Goal: Task Accomplishment & Management: Use online tool/utility

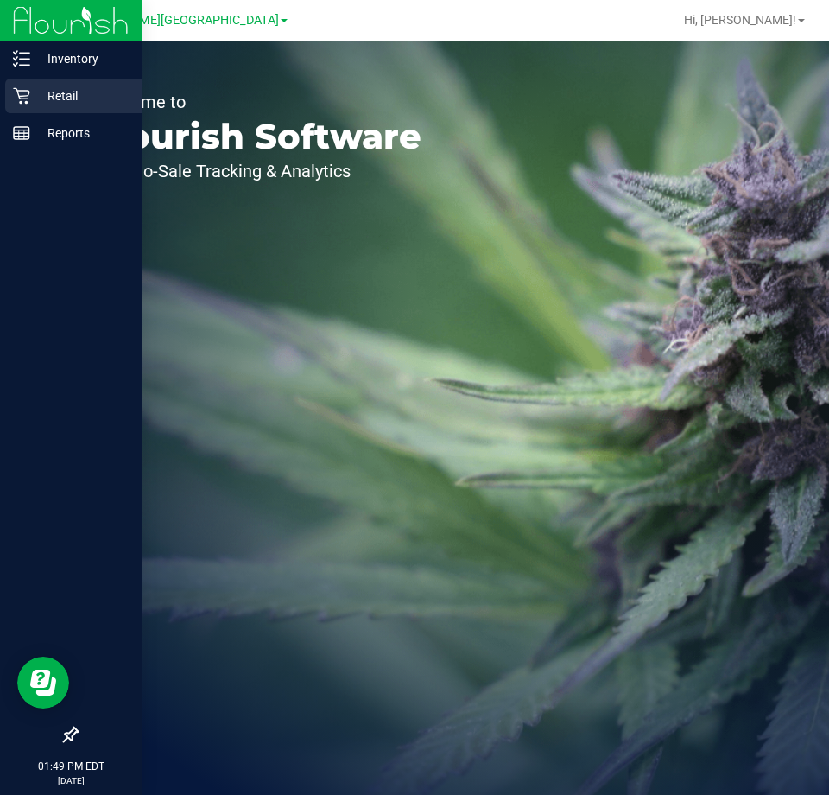
click at [92, 107] on div "Retail" at bounding box center [73, 96] width 137 height 35
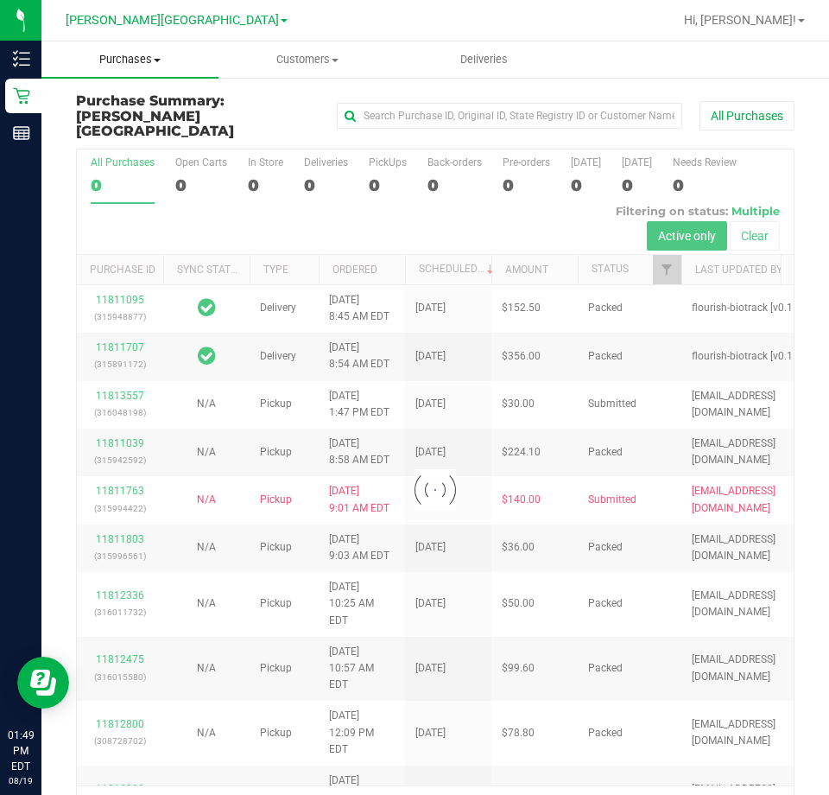
click at [142, 57] on span "Purchases" at bounding box center [129, 60] width 177 height 16
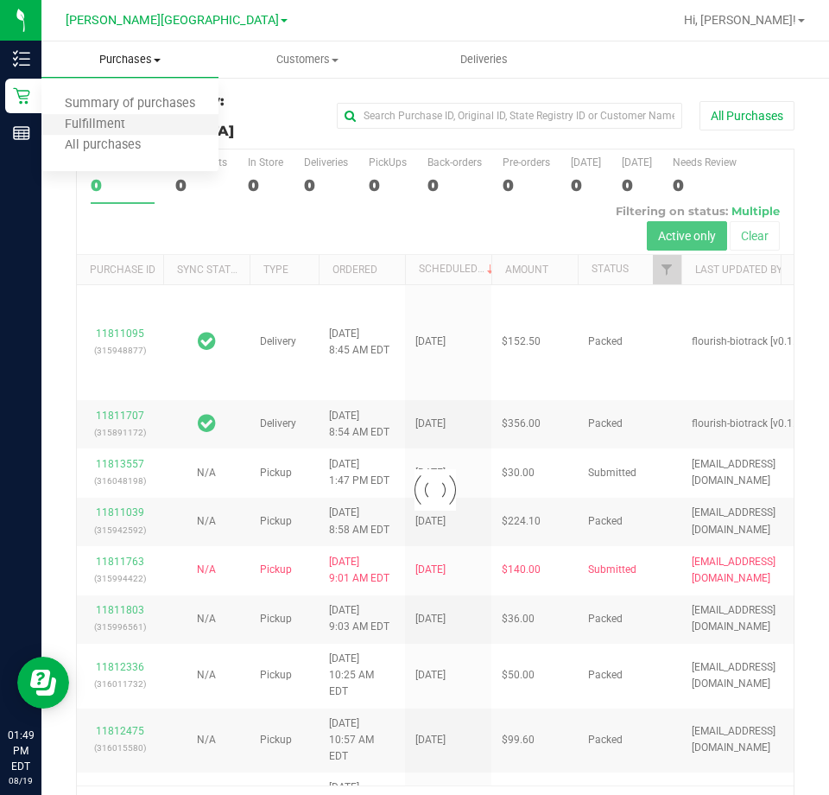
click at [145, 115] on li "Fulfillment" at bounding box center [129, 125] width 177 height 21
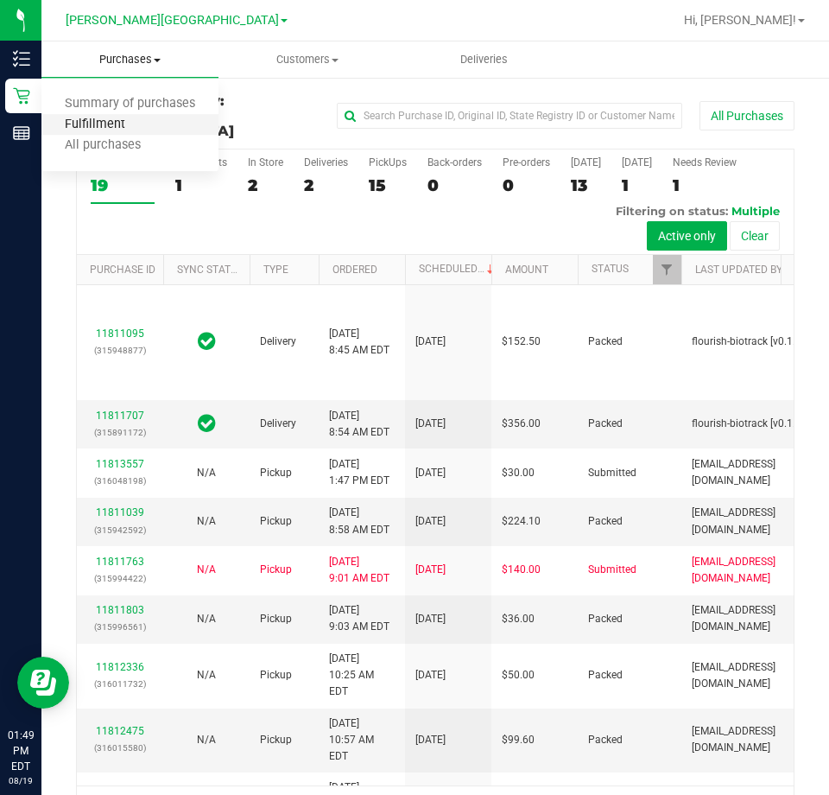
click at [114, 130] on span "Fulfillment" at bounding box center [94, 124] width 107 height 15
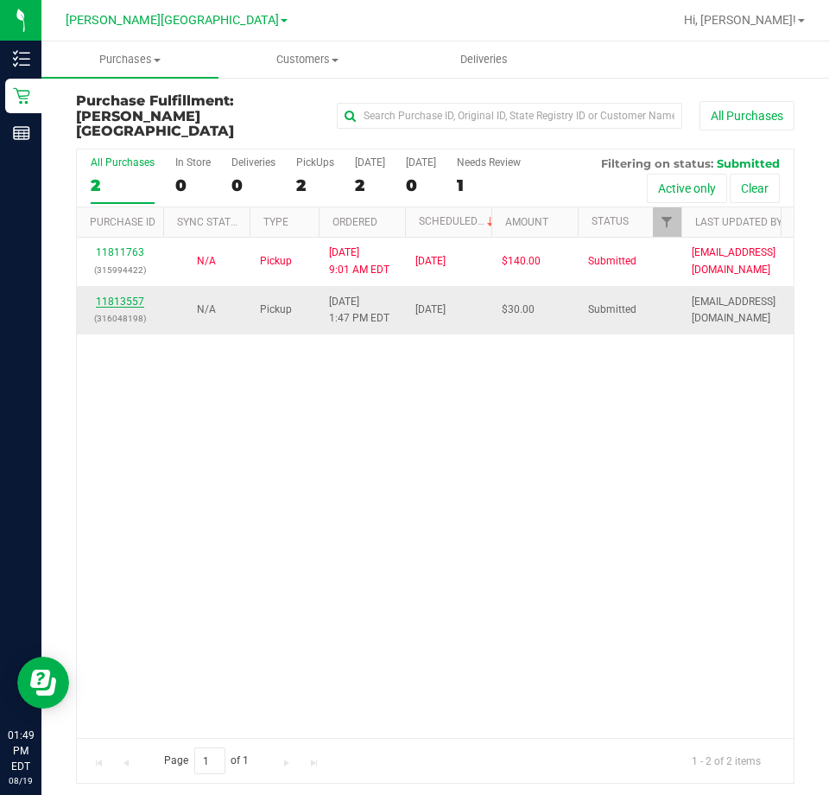
click at [130, 295] on link "11813557" at bounding box center [120, 301] width 48 height 12
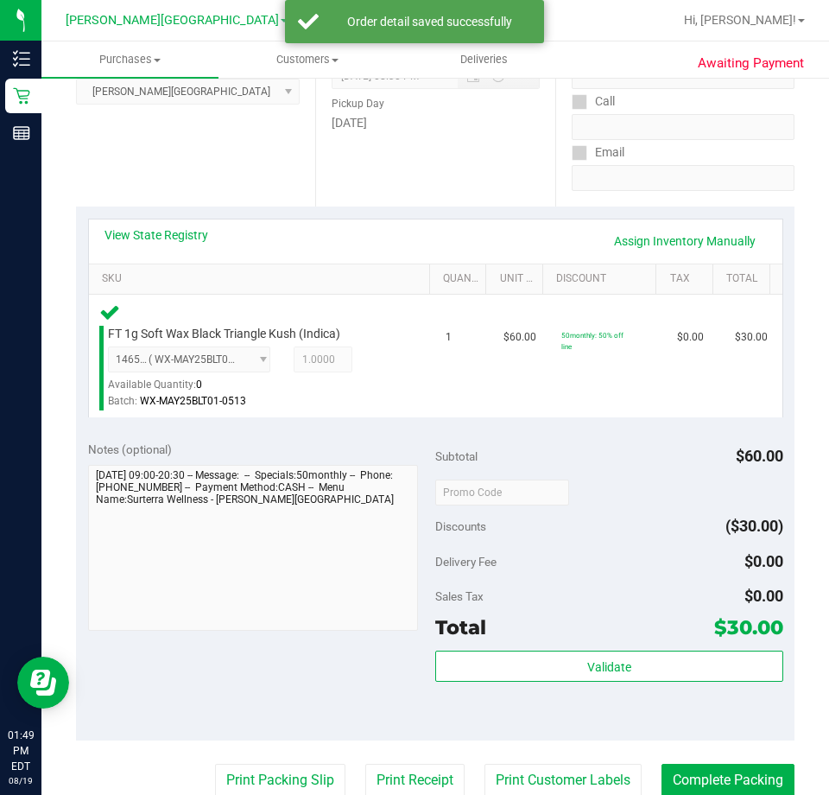
scroll to position [346, 0]
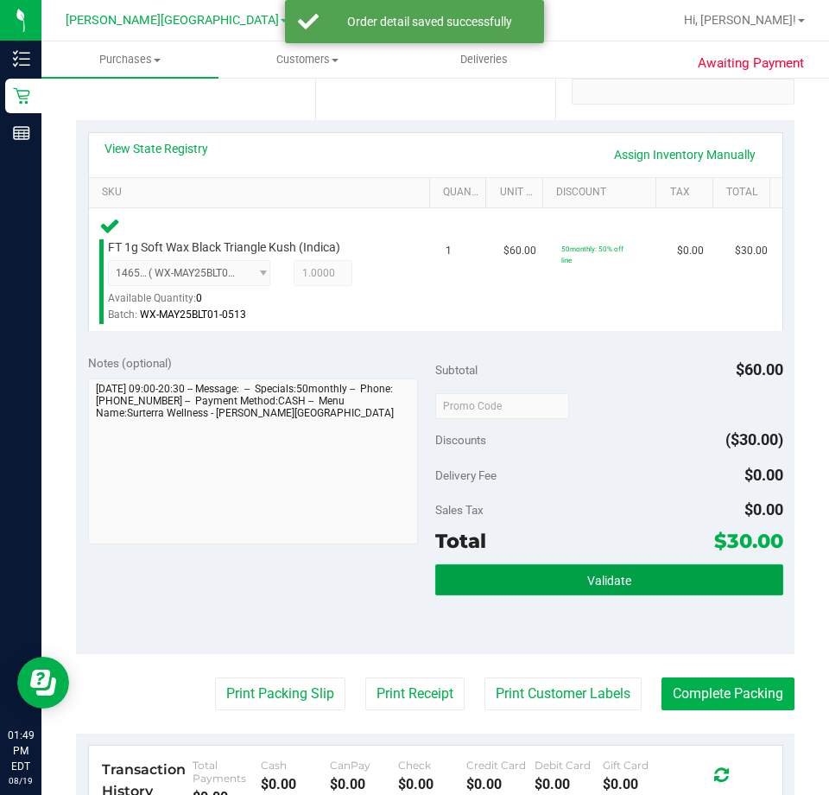
click at [615, 567] on button "Validate" at bounding box center [609, 579] width 348 height 31
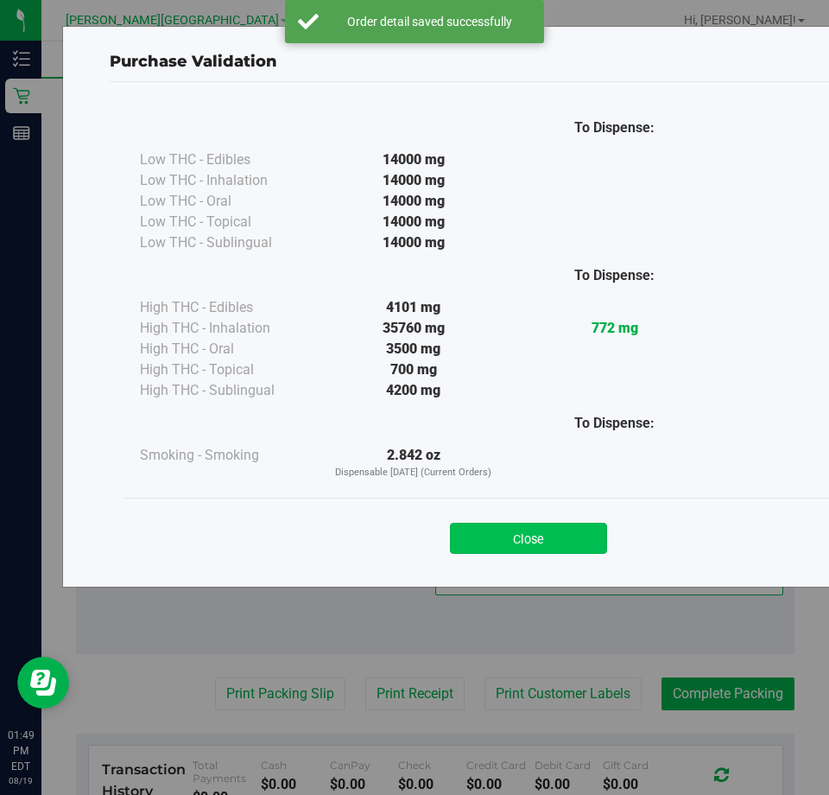
click at [524, 534] on button "Close" at bounding box center [528, 538] width 157 height 31
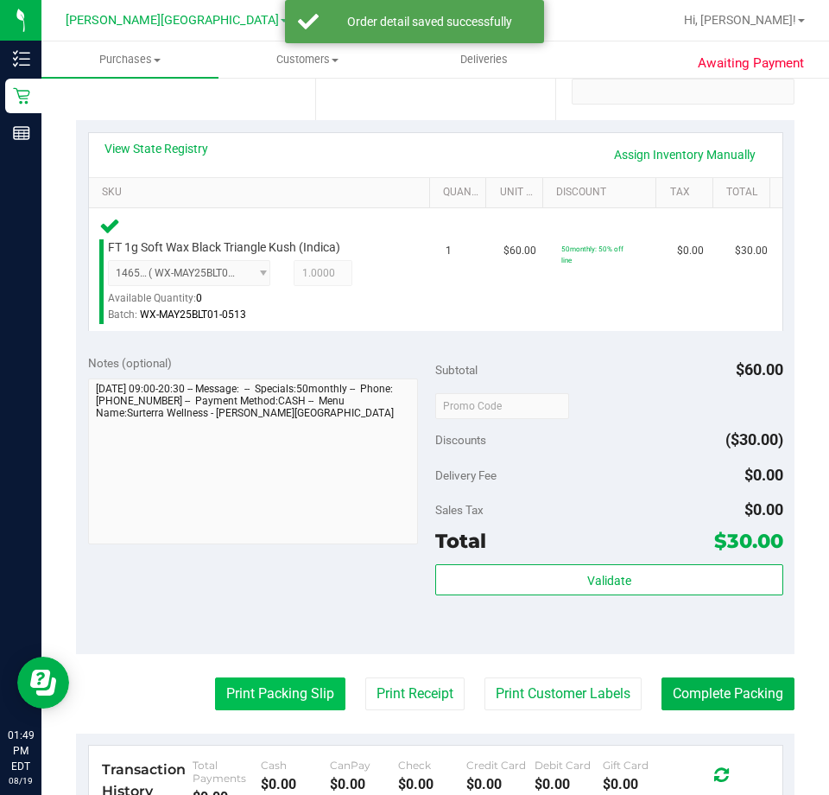
click at [305, 695] on button "Print Packing Slip" at bounding box center [280, 693] width 130 height 33
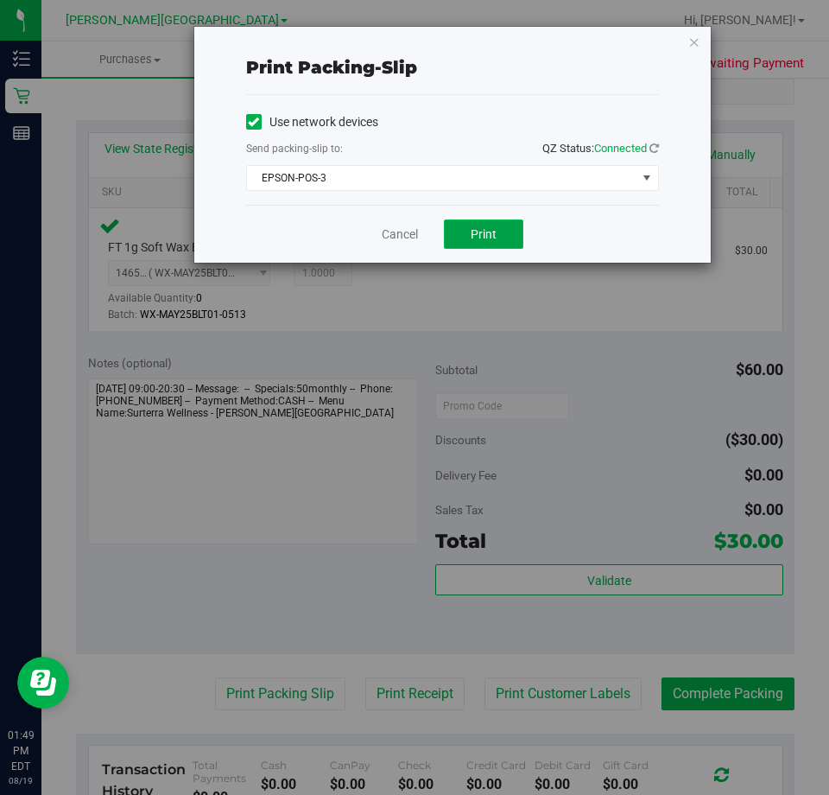
click at [459, 225] on button "Print" at bounding box center [483, 233] width 79 height 29
click at [400, 225] on link "Cancel" at bounding box center [400, 234] width 36 height 18
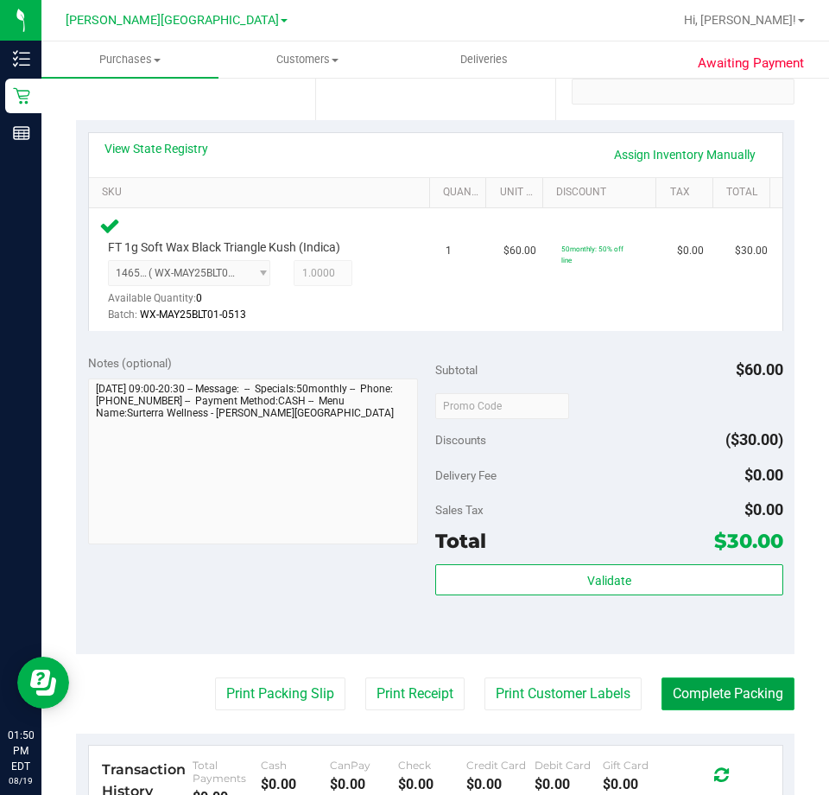
click at [686, 695] on button "Complete Packing" at bounding box center [728, 693] width 133 height 33
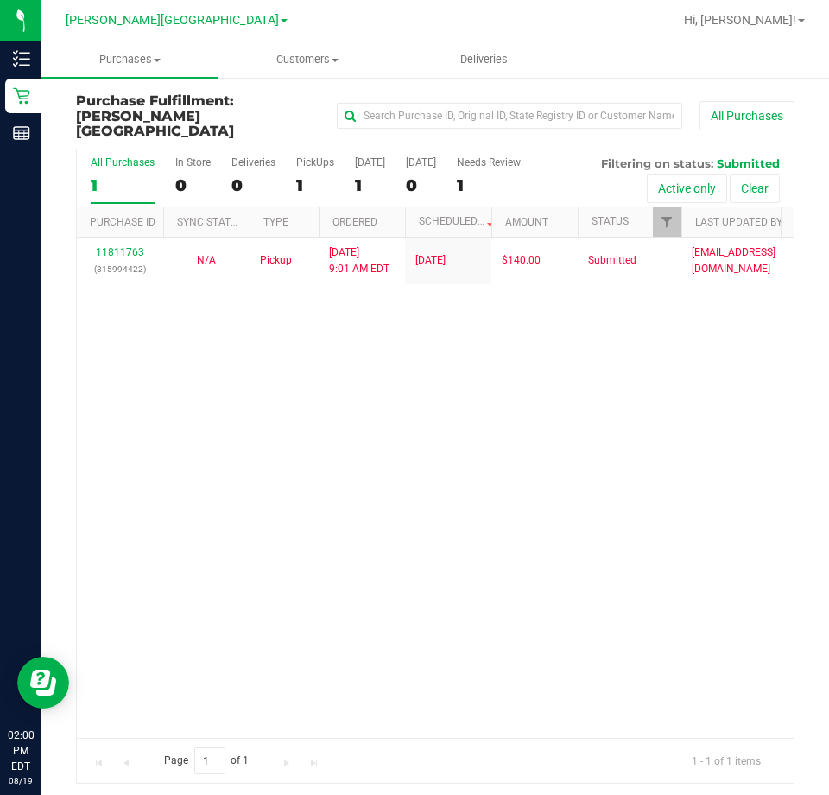
click at [356, 447] on div "11811763 (315994422) N/A Pickup [DATE] 9:01 AM EDT 8/19/2025 $140.00 Submitted …" at bounding box center [435, 488] width 717 height 501
drag, startPoint x: 497, startPoint y: 463, endPoint x: 504, endPoint y: 448, distance: 16.2
click at [503, 460] on div "11811763 (315994422) N/A Pickup [DATE] 9:01 AM EDT 8/19/2025 $140.00 Submitted …" at bounding box center [435, 488] width 717 height 501
click at [630, 448] on div "11811763 (315994422) N/A Pickup [DATE] 9:01 AM EDT 8/19/2025 $140.00 Submitted …" at bounding box center [435, 488] width 717 height 501
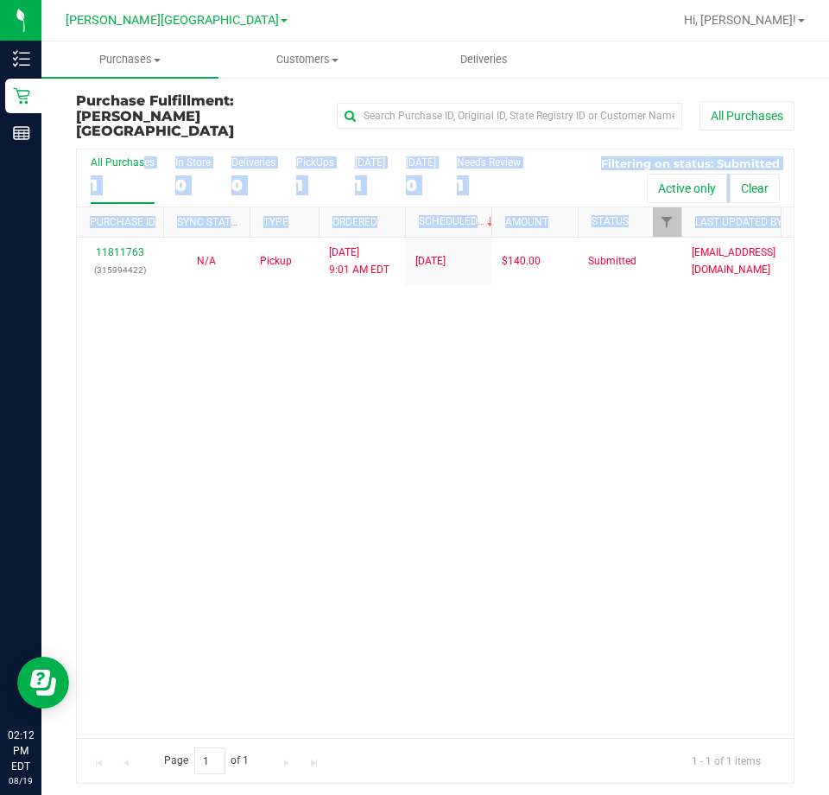
click at [623, 590] on div "11811763 (315994422) N/A Pickup [DATE] 9:01 AM EDT 8/19/2025 $140.00 Submitted …" at bounding box center [435, 488] width 717 height 501
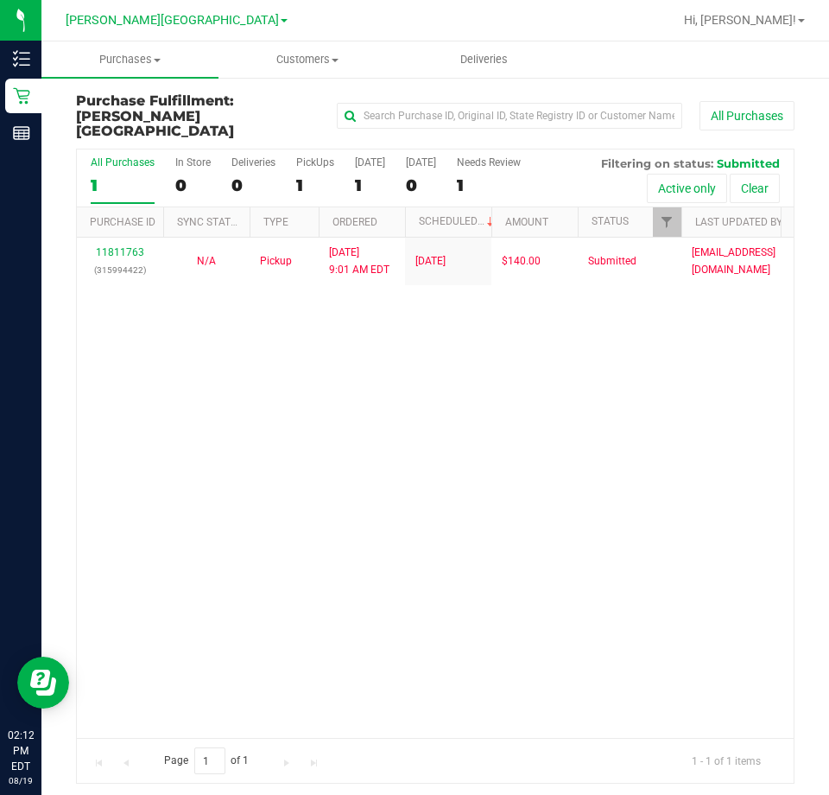
click at [619, 581] on div "11811763 (315994422) N/A Pickup [DATE] 9:01 AM EDT 8/19/2025 $140.00 Submitted …" at bounding box center [435, 488] width 717 height 501
click at [360, 391] on div "11811763 (315994422) N/A Pickup [DATE] 9:01 AM EDT 8/19/2025 $140.00 Submitted …" at bounding box center [435, 488] width 717 height 501
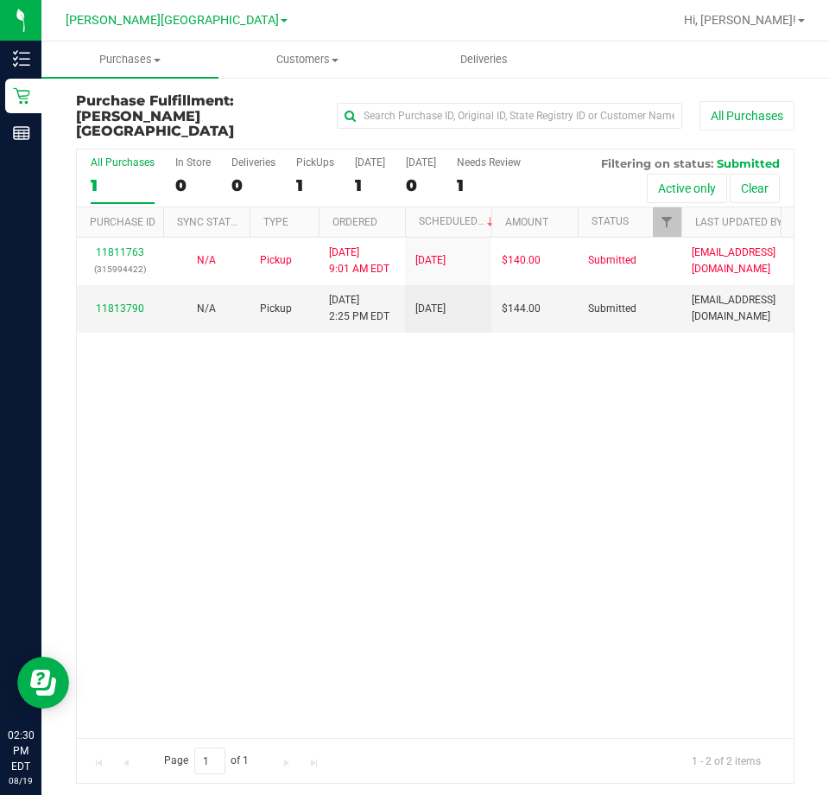
drag, startPoint x: 559, startPoint y: 436, endPoint x: 514, endPoint y: 384, distance: 68.6
click at [559, 436] on div "11811763 (315994422) N/A Pickup [DATE] 9:01 AM EDT 8/19/2025 $140.00 Submitted …" at bounding box center [435, 488] width 717 height 501
click at [114, 303] on link "11813790" at bounding box center [120, 309] width 48 height 12
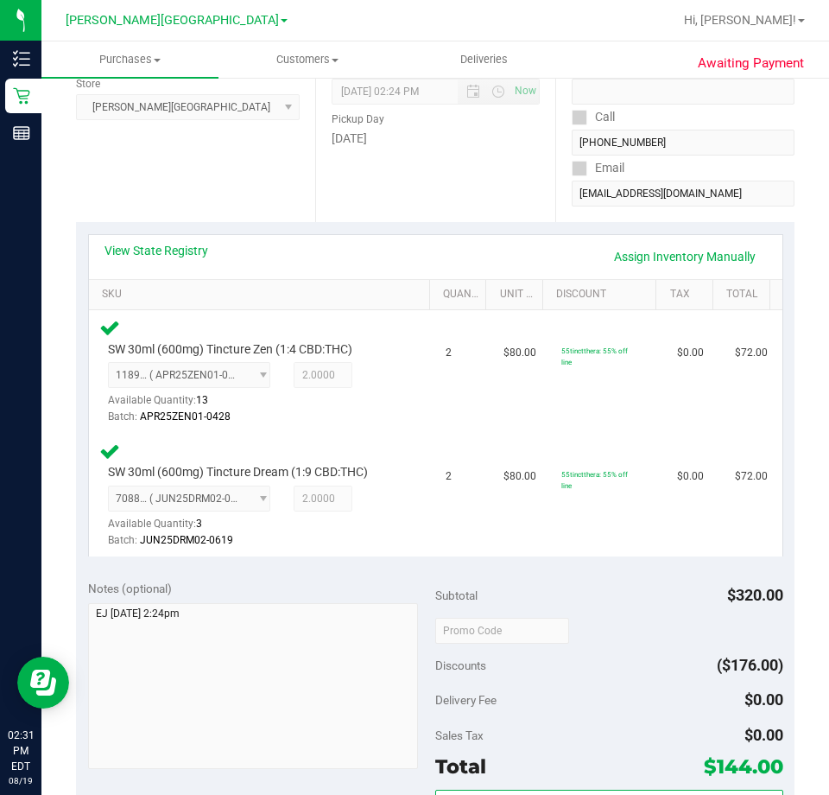
scroll to position [346, 0]
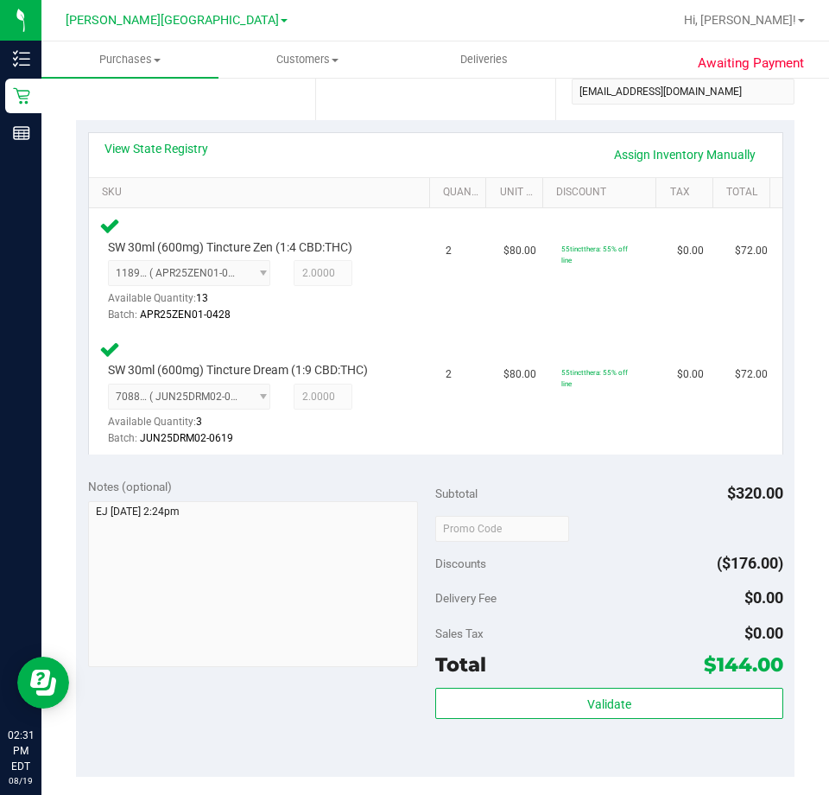
drag, startPoint x: 569, startPoint y: 683, endPoint x: 575, endPoint y: 708, distance: 25.6
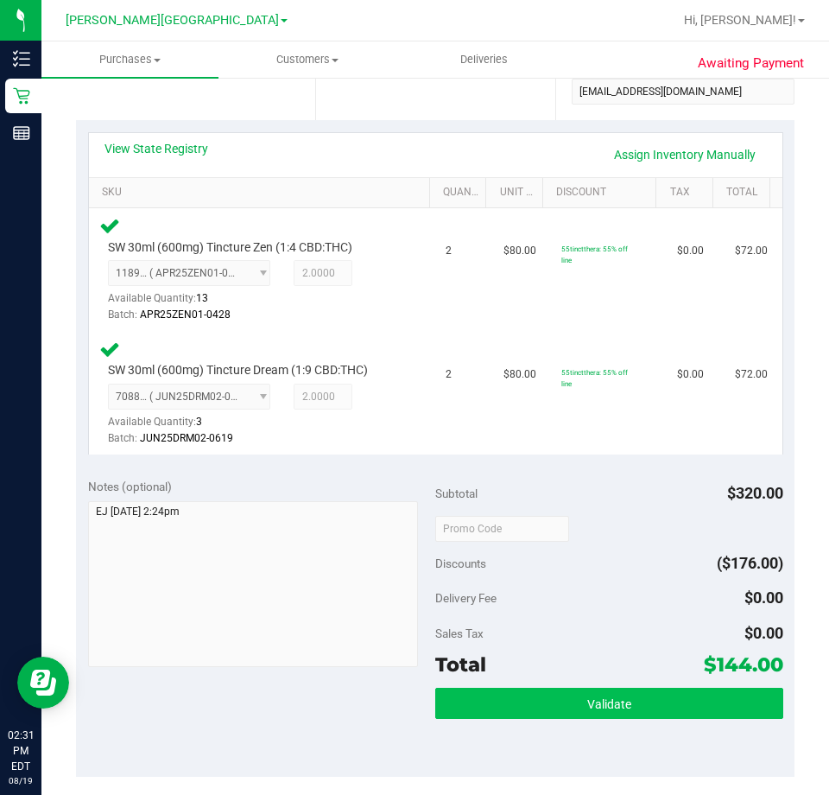
click at [569, 688] on div "Subtotal $320.00 Discounts ($176.00) Delivery Fee $0.00 Sales Tax $0.00 Total $…" at bounding box center [609, 622] width 348 height 288
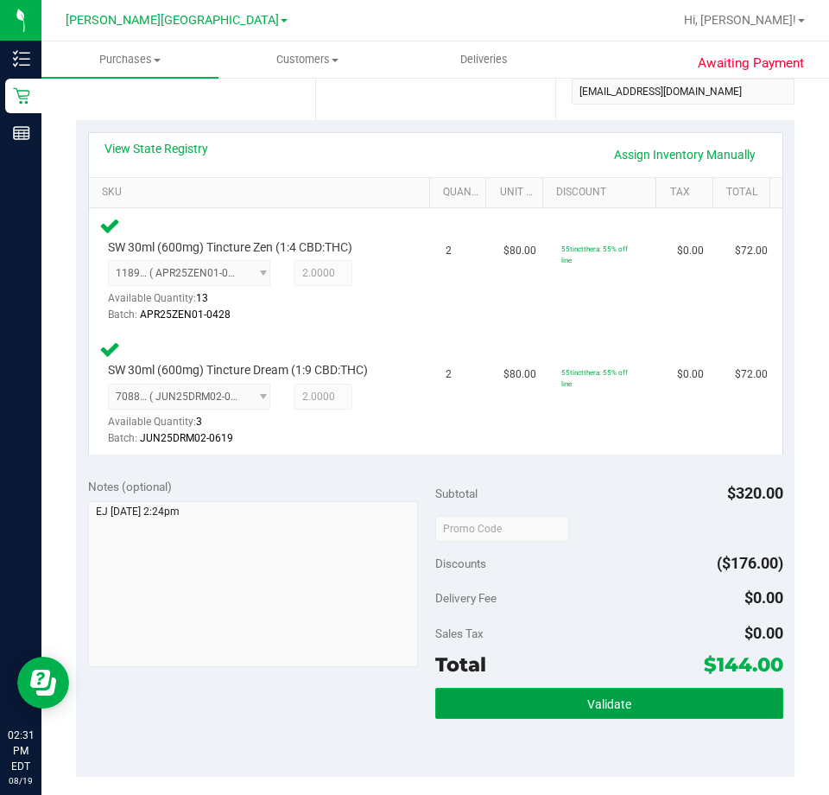
click at [575, 708] on button "Validate" at bounding box center [609, 703] width 348 height 31
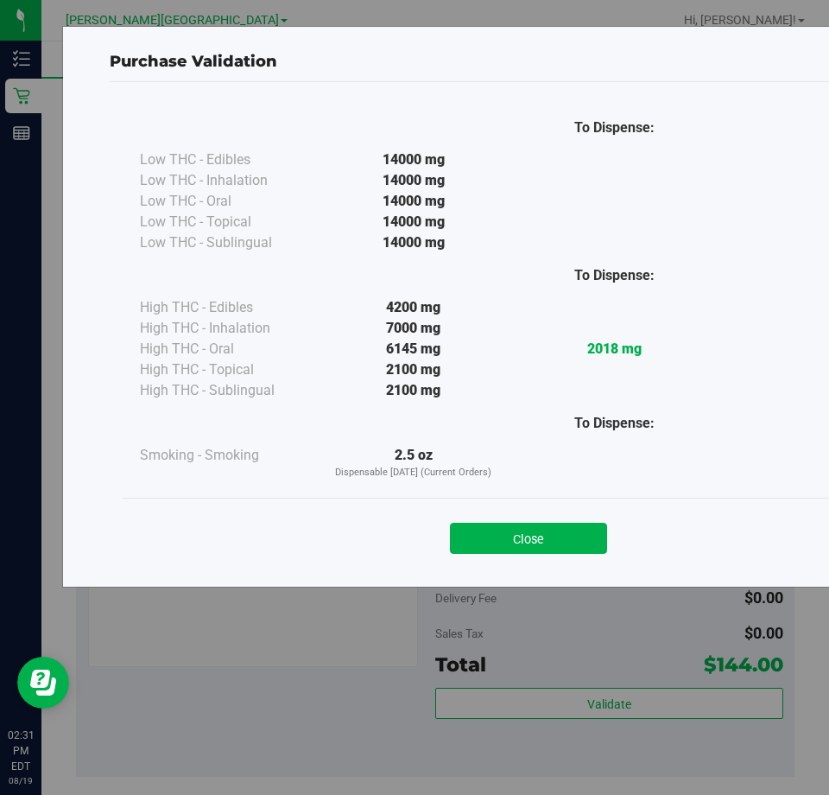
click at [558, 537] on button "Close" at bounding box center [528, 538] width 157 height 31
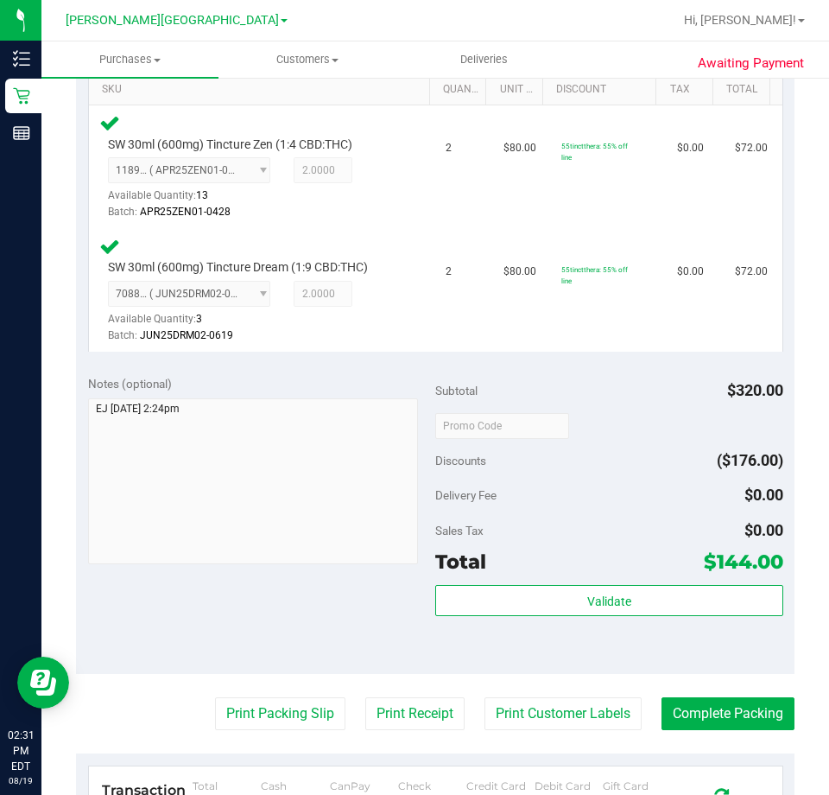
scroll to position [605, 0]
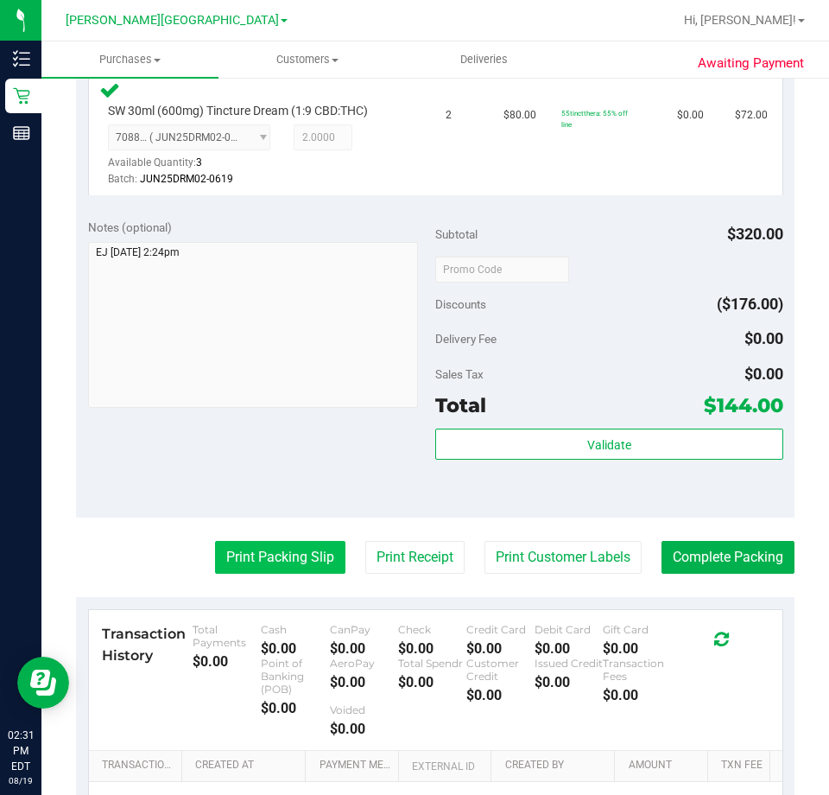
click at [284, 557] on button "Print Packing Slip" at bounding box center [280, 557] width 130 height 33
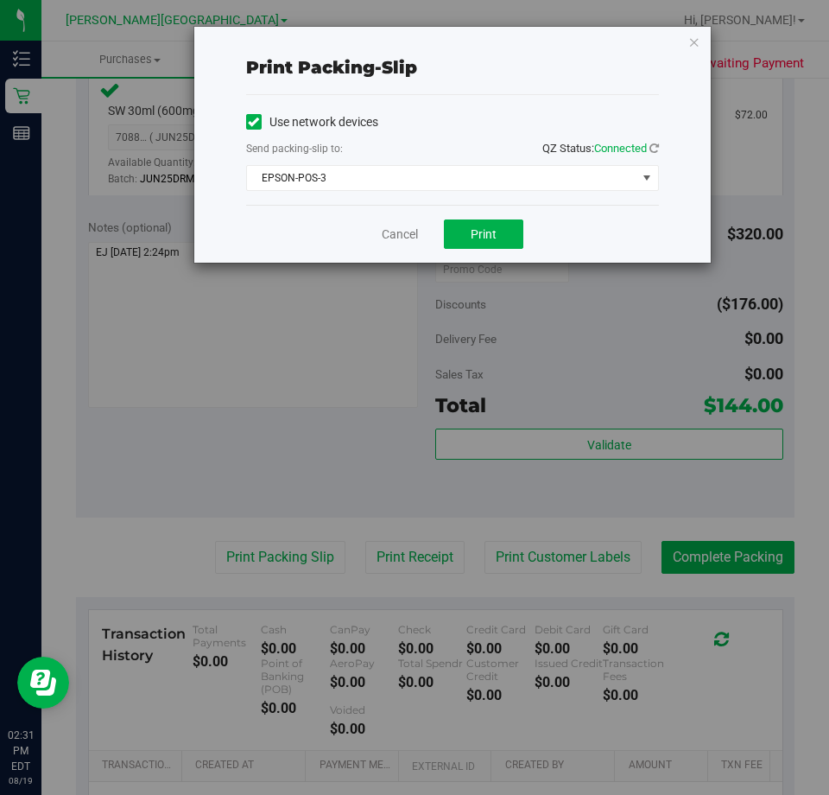
click at [481, 208] on div "Cancel Print" at bounding box center [452, 234] width 413 height 58
click at [498, 222] on button "Print" at bounding box center [483, 233] width 79 height 29
click at [409, 234] on link "Cancel" at bounding box center [400, 234] width 36 height 18
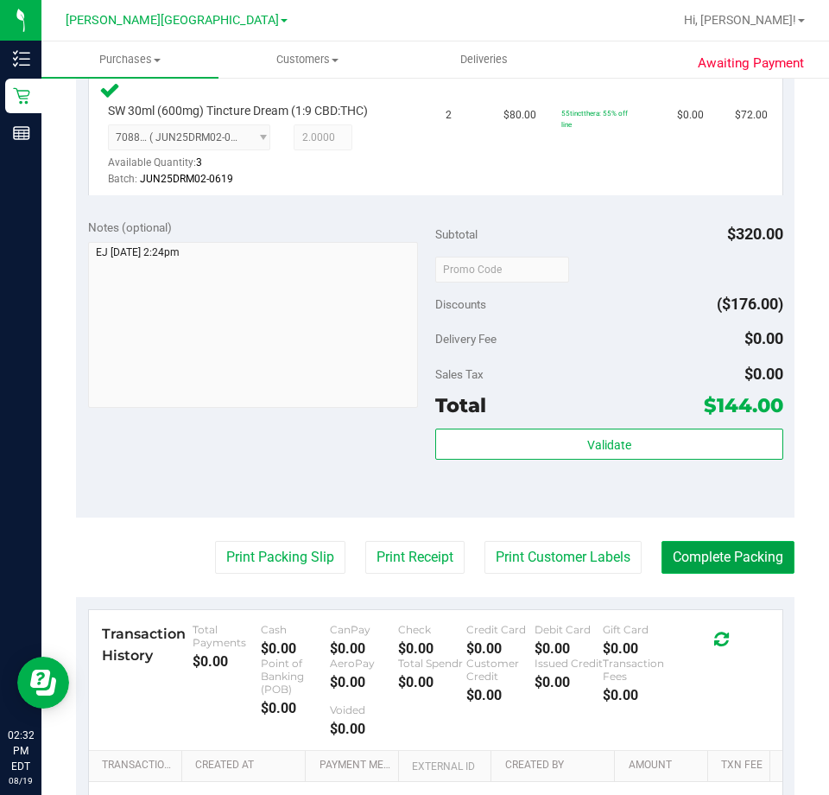
click at [719, 568] on button "Complete Packing" at bounding box center [728, 557] width 133 height 33
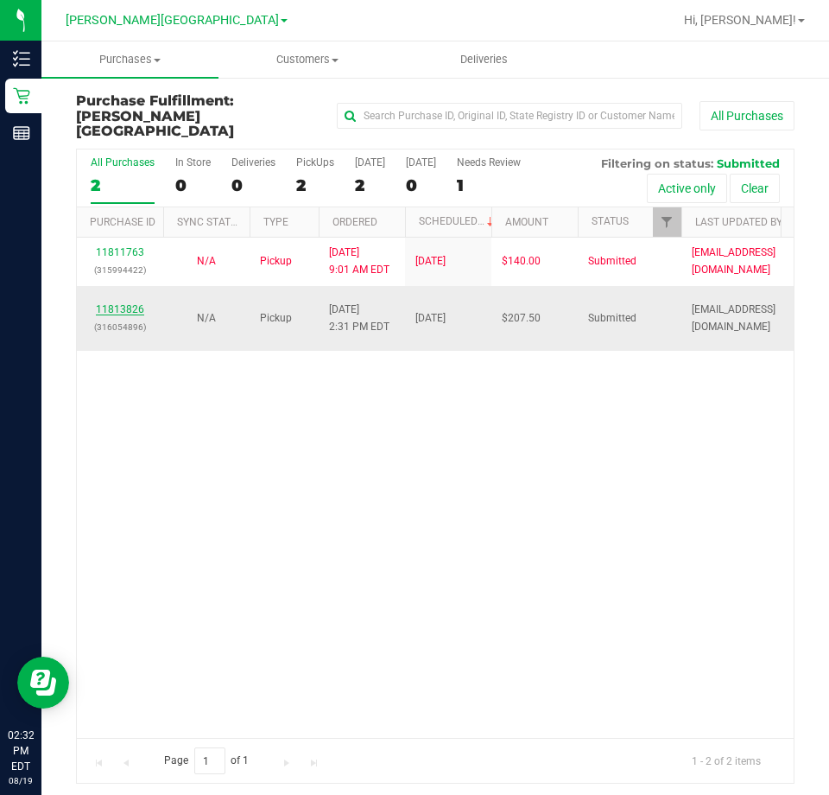
click at [138, 303] on link "11813826" at bounding box center [120, 309] width 48 height 12
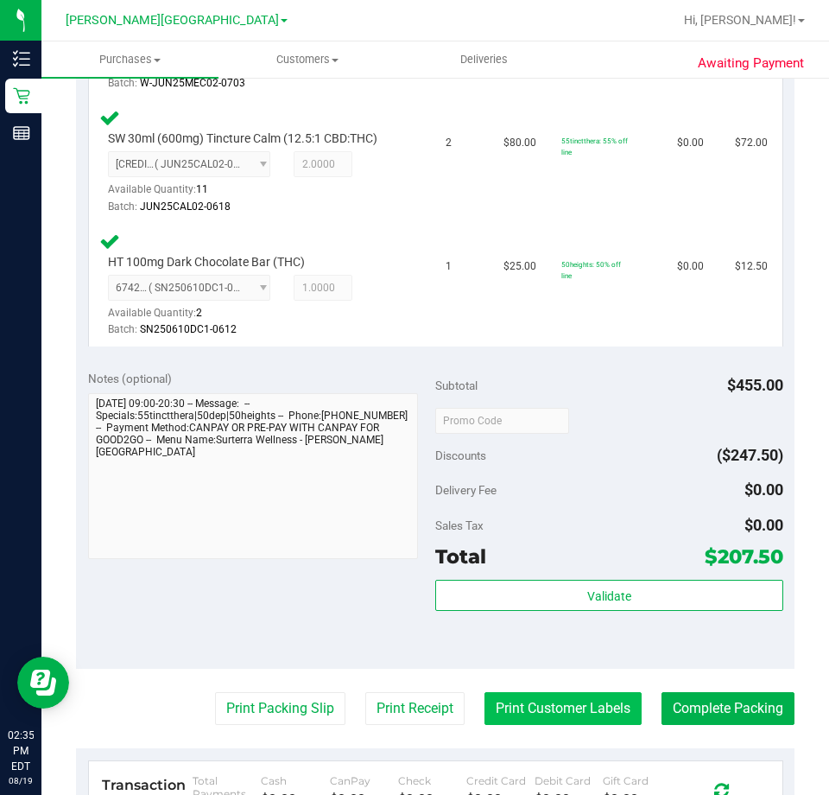
scroll to position [950, 0]
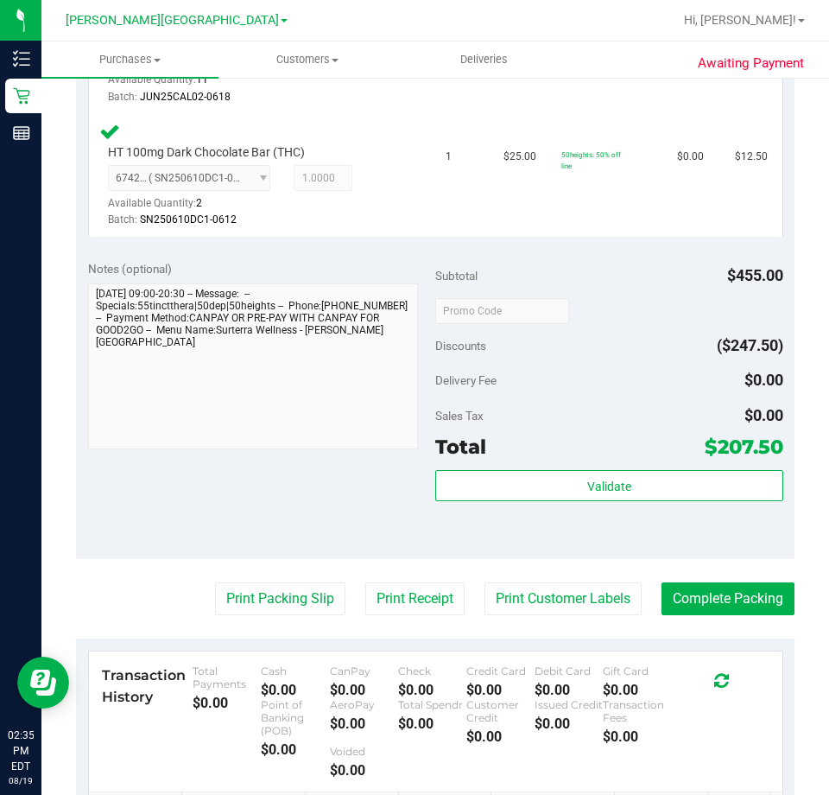
click at [613, 466] on div "Subtotal $455.00 Discounts ($247.50) Delivery Fee $0.00 Sales Tax $0.00 Total $…" at bounding box center [609, 404] width 348 height 288
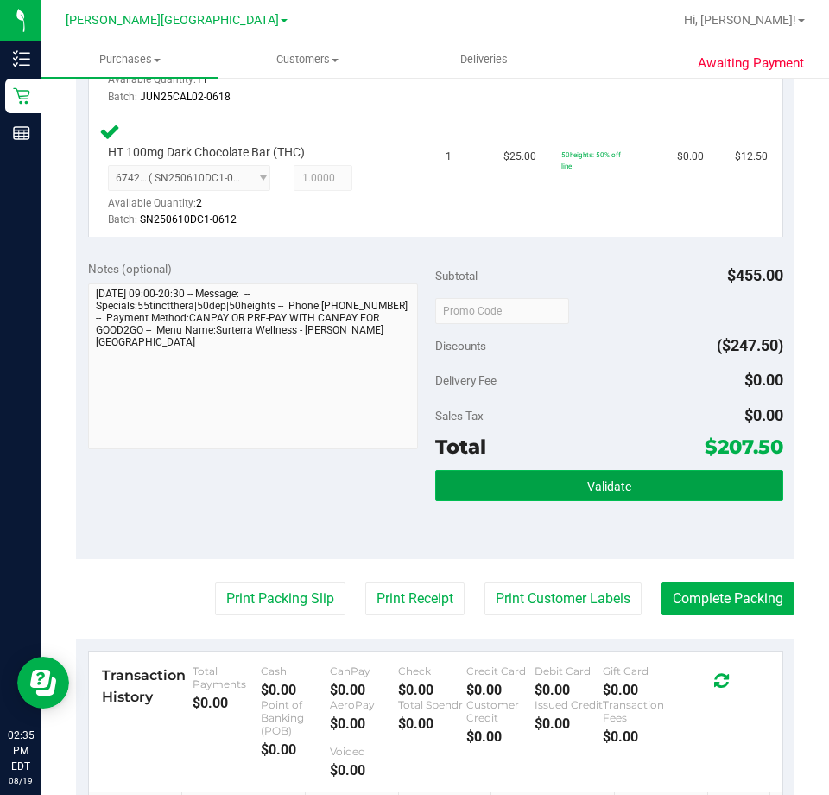
click at [613, 472] on button "Validate" at bounding box center [609, 485] width 348 height 31
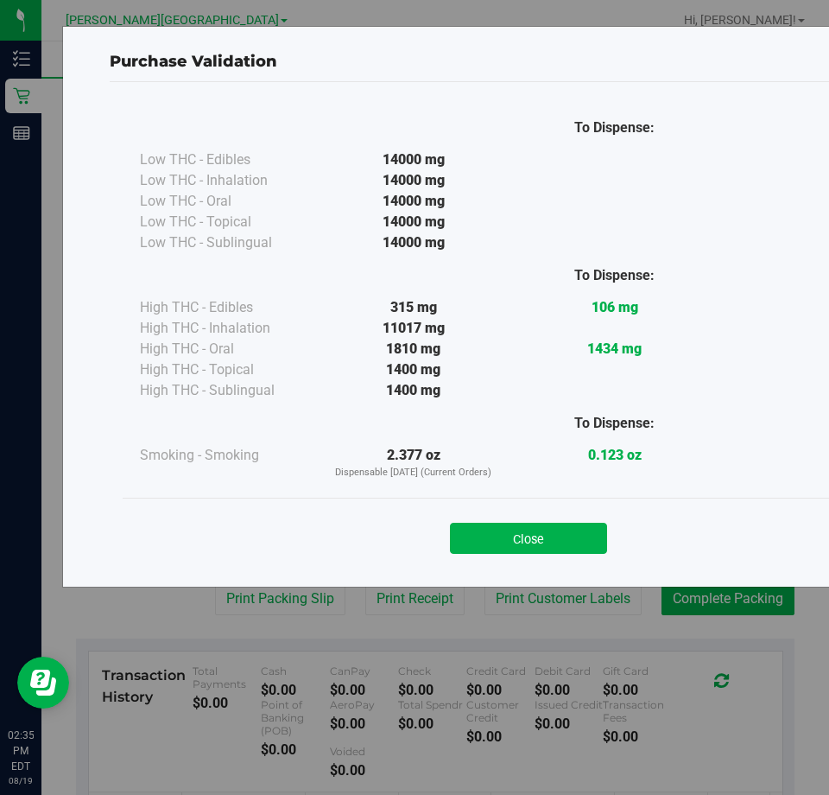
click at [549, 521] on div "Close" at bounding box center [529, 532] width 786 height 43
click at [543, 528] on button "Close" at bounding box center [528, 538] width 157 height 31
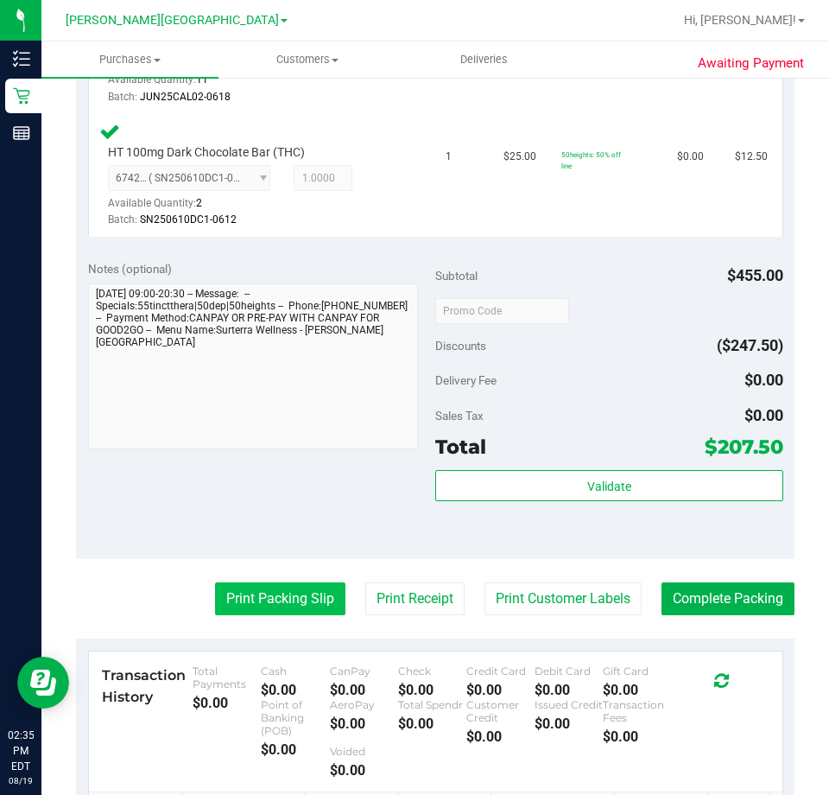
click at [287, 606] on button "Print Packing Slip" at bounding box center [280, 598] width 130 height 33
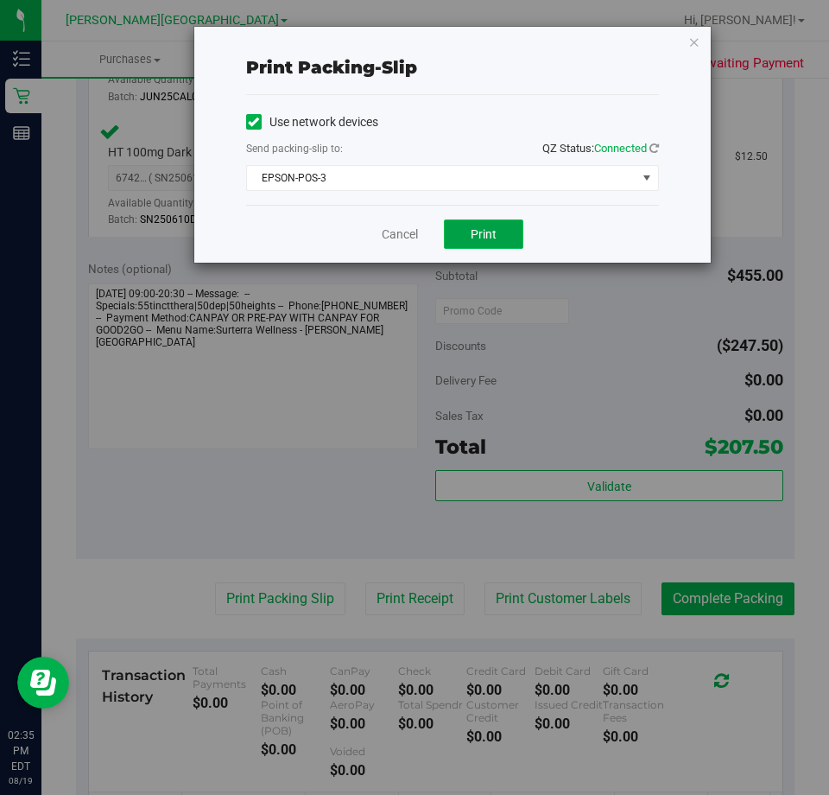
click at [467, 224] on button "Print" at bounding box center [483, 233] width 79 height 29
click at [409, 238] on link "Cancel" at bounding box center [400, 234] width 36 height 18
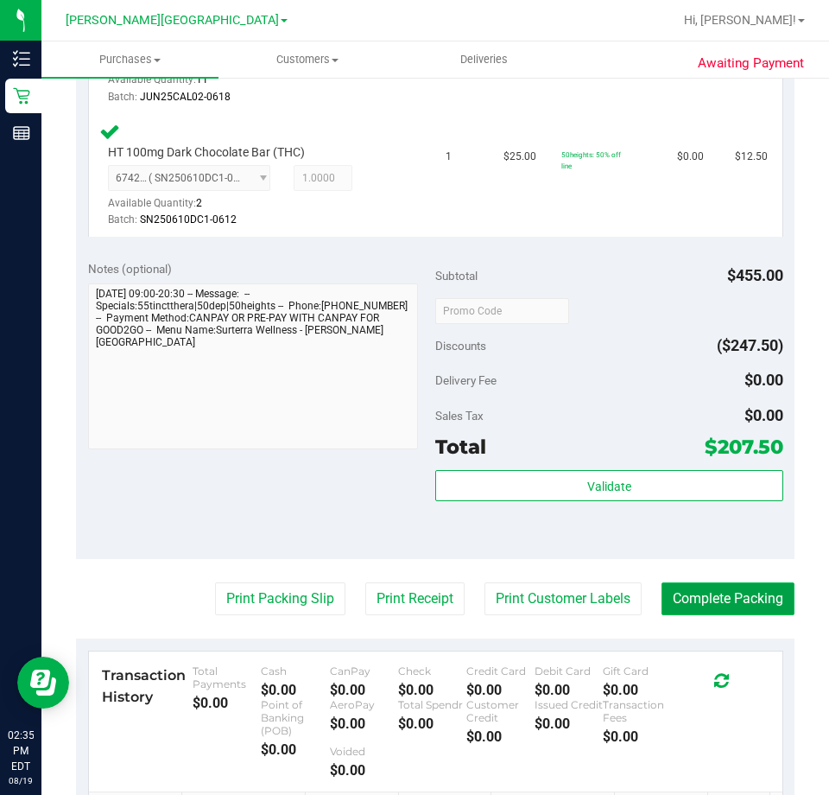
click at [733, 594] on button "Complete Packing" at bounding box center [728, 598] width 133 height 33
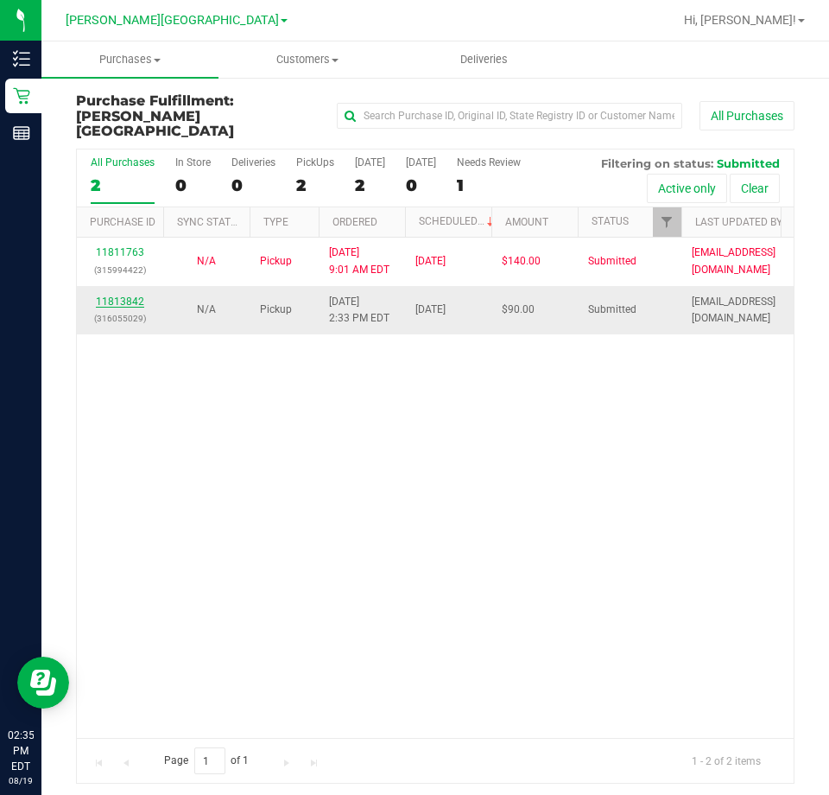
click at [111, 295] on link "11813842" at bounding box center [120, 301] width 48 height 12
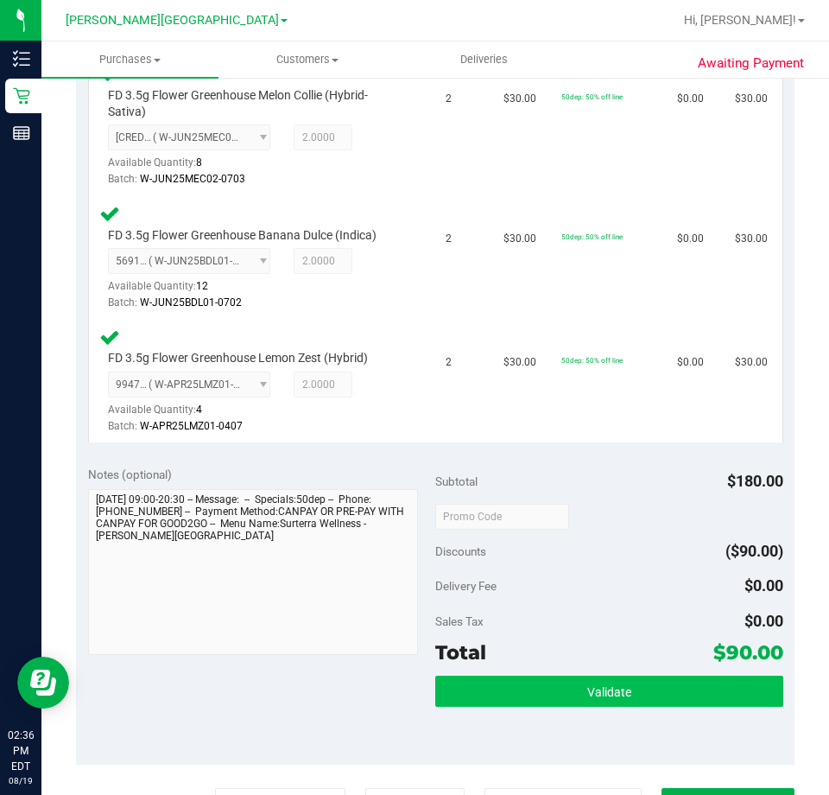
scroll to position [691, 0]
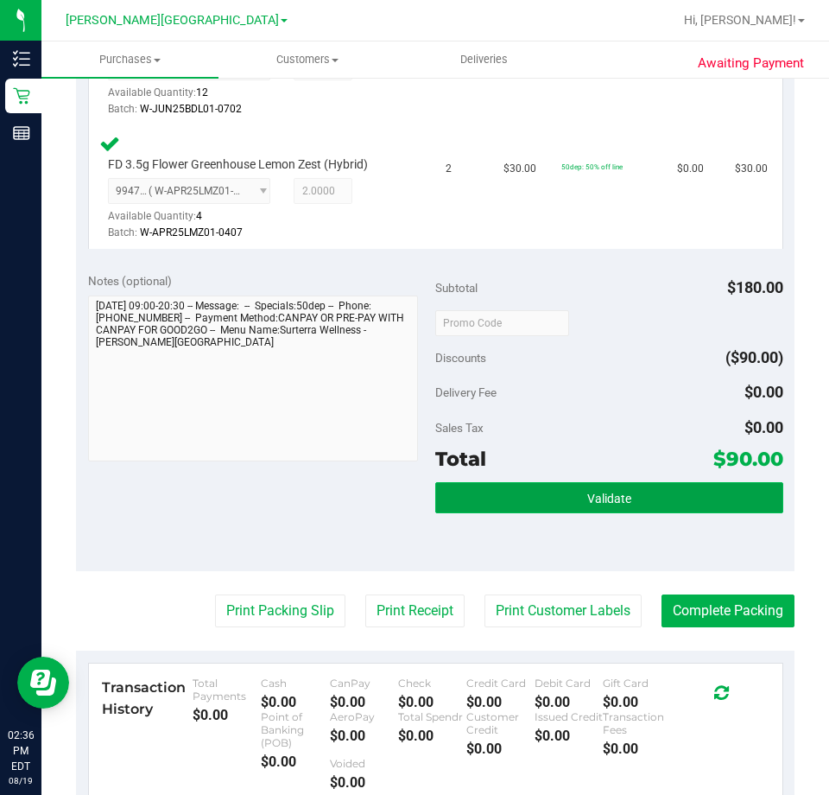
click at [532, 488] on button "Validate" at bounding box center [609, 497] width 348 height 31
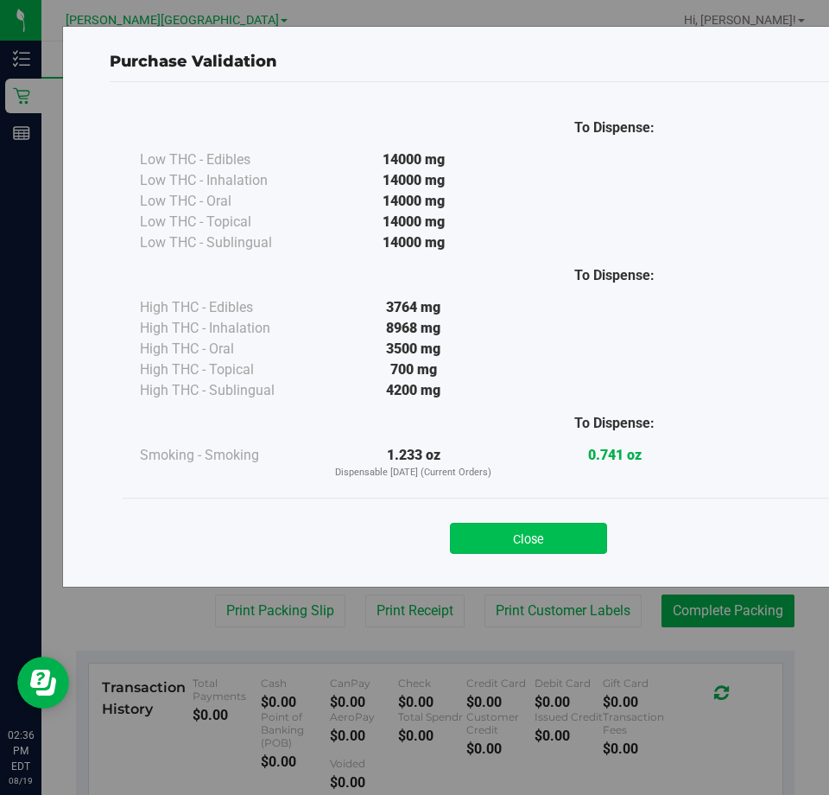
click at [532, 532] on button "Close" at bounding box center [528, 538] width 157 height 31
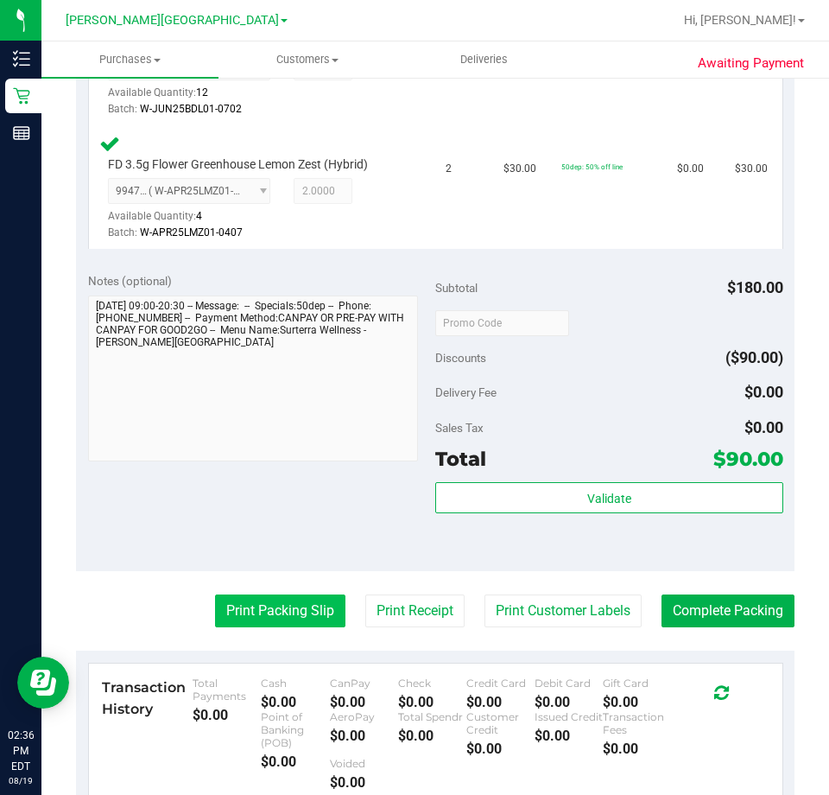
click at [298, 615] on button "Print Packing Slip" at bounding box center [280, 610] width 130 height 33
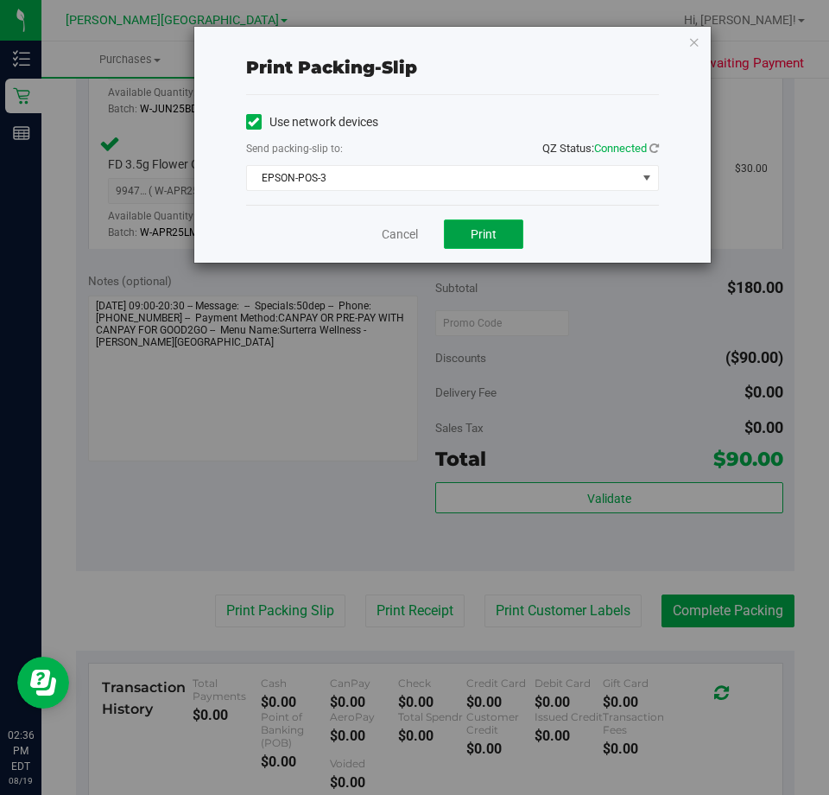
click at [498, 238] on button "Print" at bounding box center [483, 233] width 79 height 29
drag, startPoint x: 406, startPoint y: 243, endPoint x: 578, endPoint y: 422, distance: 248.1
click at [407, 242] on link "Cancel" at bounding box center [400, 234] width 36 height 18
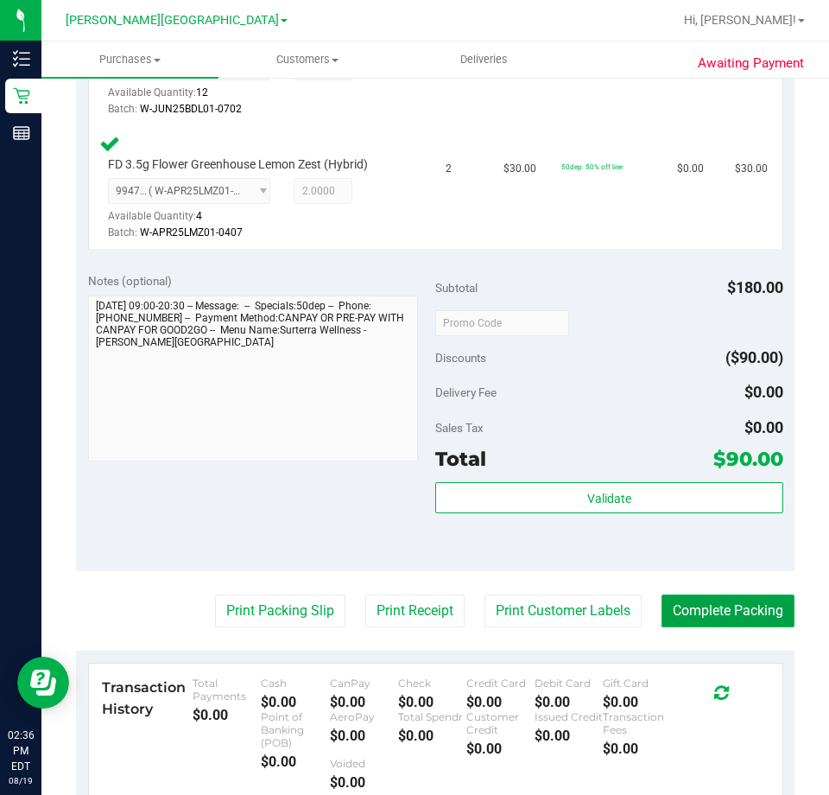
click at [716, 600] on button "Complete Packing" at bounding box center [728, 610] width 133 height 33
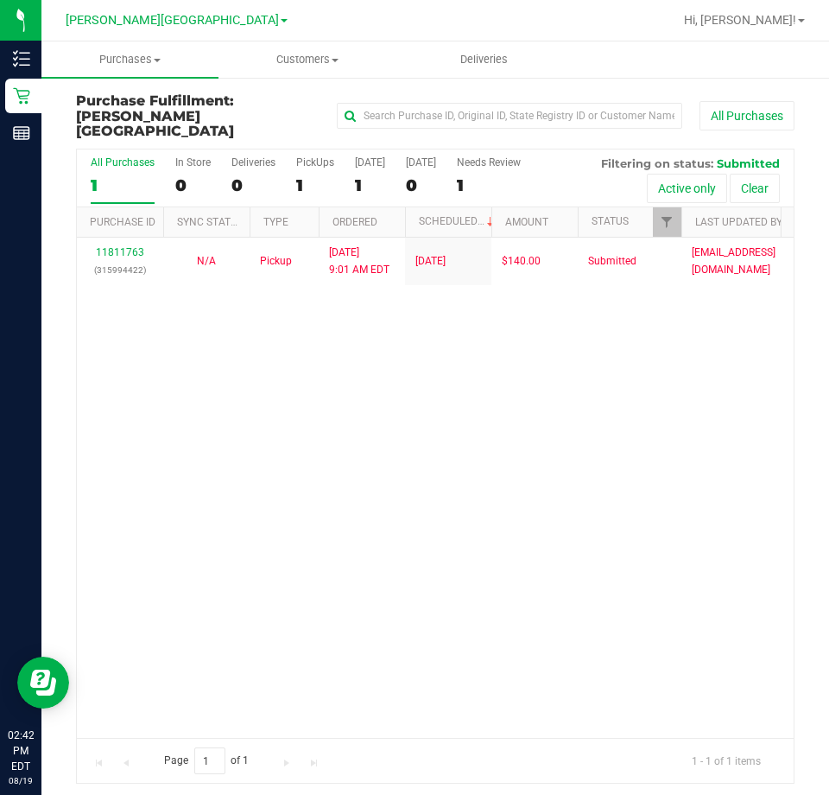
click at [611, 454] on div "11811763 (315994422) N/A Pickup [DATE] 9:01 AM EDT 8/19/2025 $140.00 Submitted …" at bounding box center [435, 488] width 717 height 501
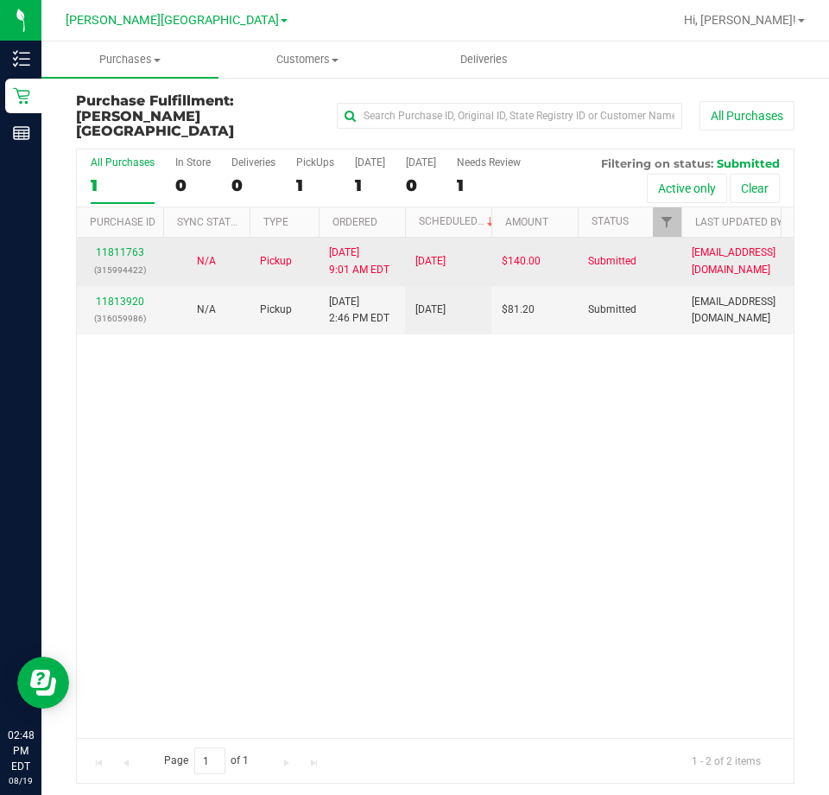
drag, startPoint x: 503, startPoint y: 441, endPoint x: 113, endPoint y: 257, distance: 431.3
click at [501, 441] on div "11811763 (315994422) N/A Pickup [DATE] 9:01 AM EDT 8/19/2025 $140.00 Submitted …" at bounding box center [435, 488] width 717 height 501
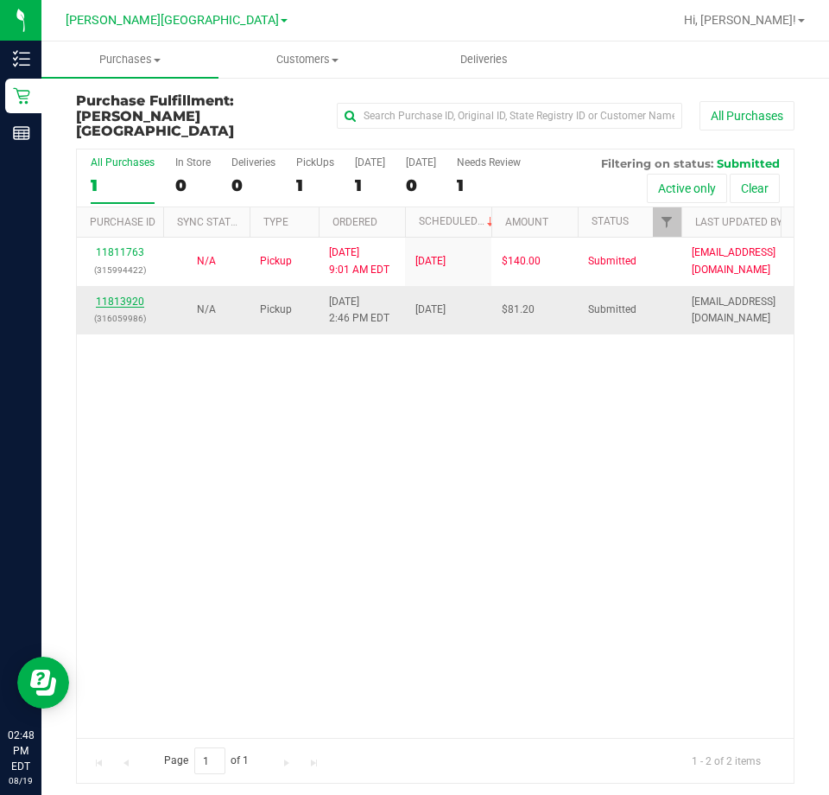
click at [134, 295] on link "11813920" at bounding box center [120, 301] width 48 height 12
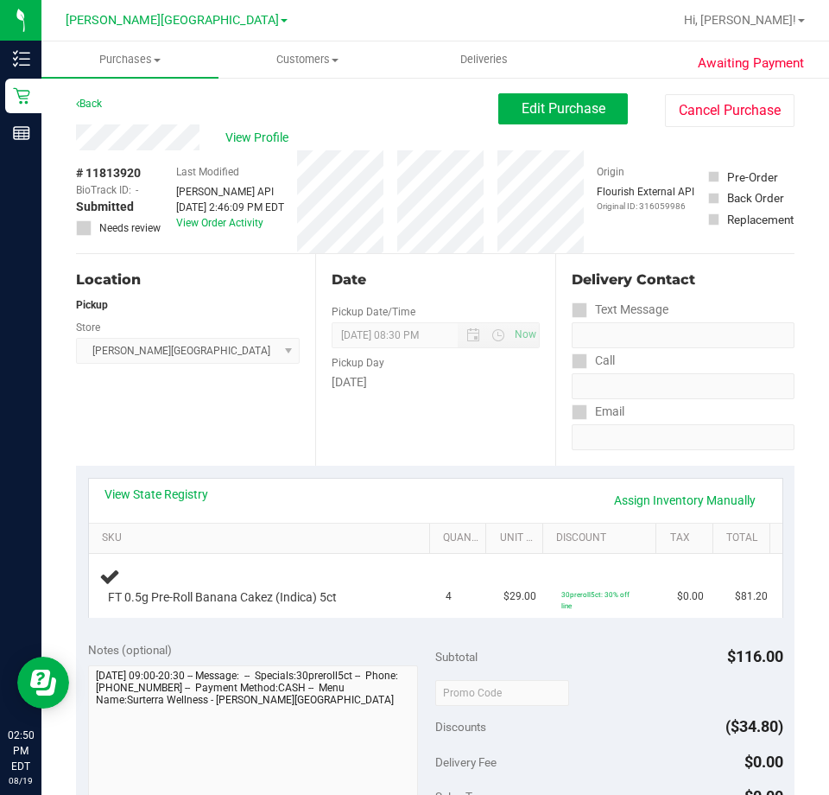
click at [353, 488] on div "View State Registry Assign Inventory Manually" at bounding box center [436, 500] width 663 height 29
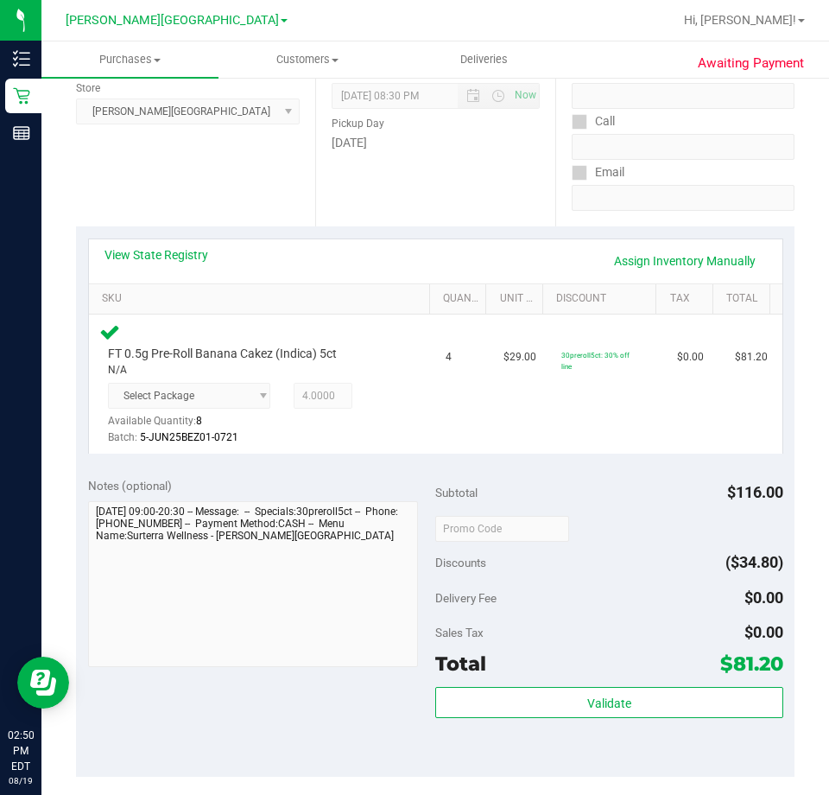
scroll to position [259, 0]
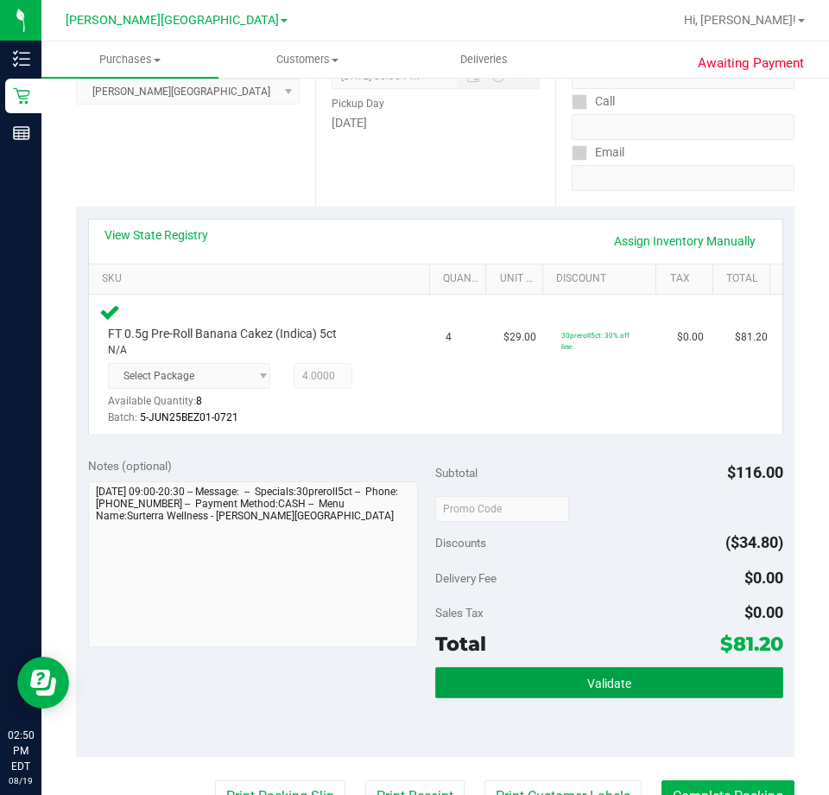
click at [606, 675] on button "Validate" at bounding box center [609, 682] width 348 height 31
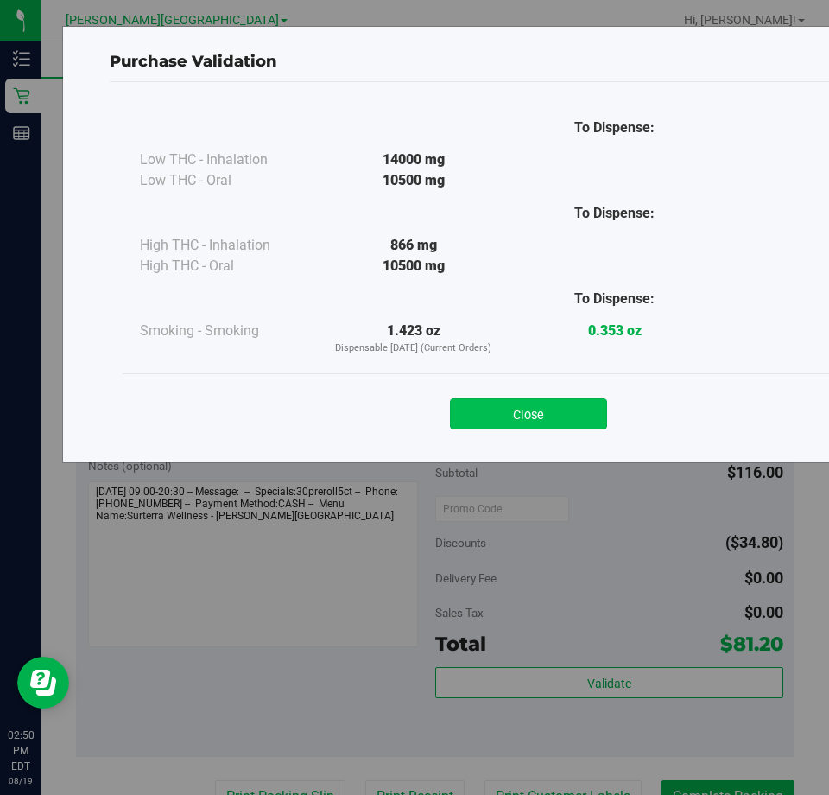
click at [552, 423] on button "Close" at bounding box center [528, 413] width 157 height 31
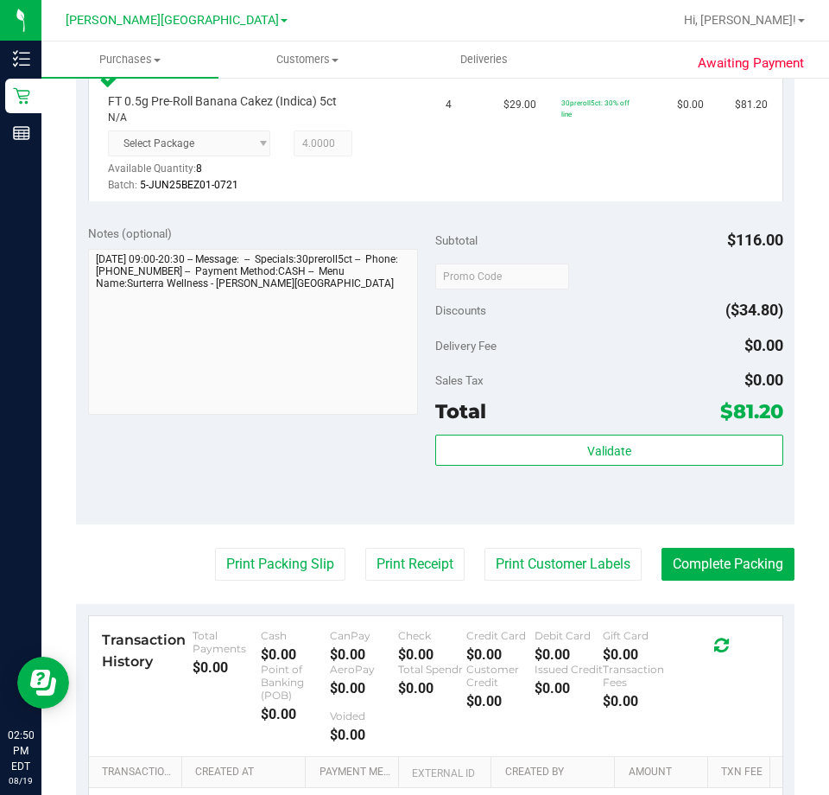
scroll to position [518, 0]
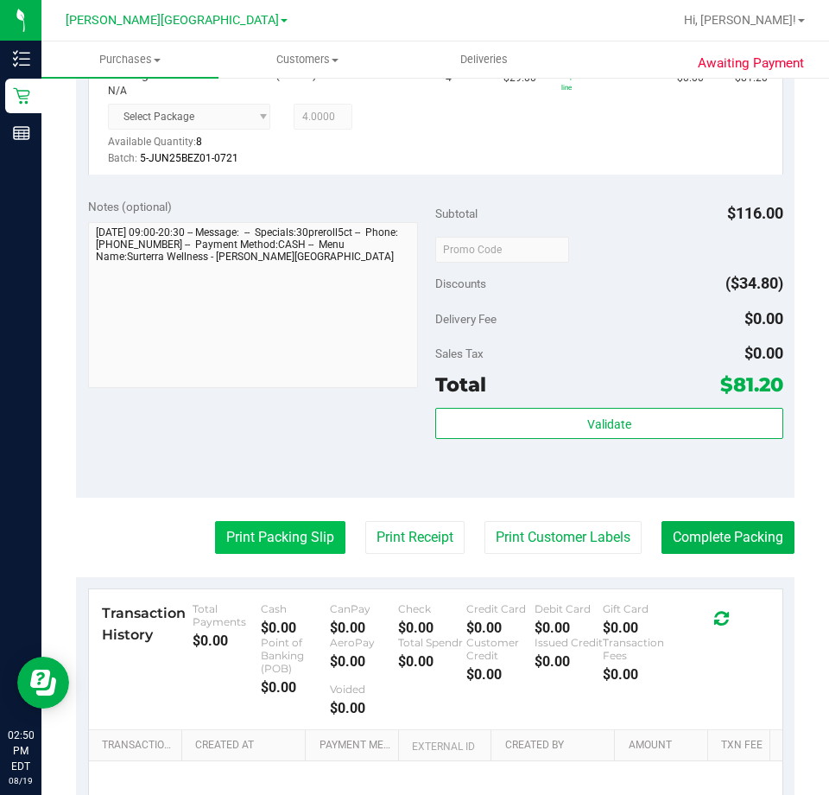
click at [283, 537] on button "Print Packing Slip" at bounding box center [280, 537] width 130 height 33
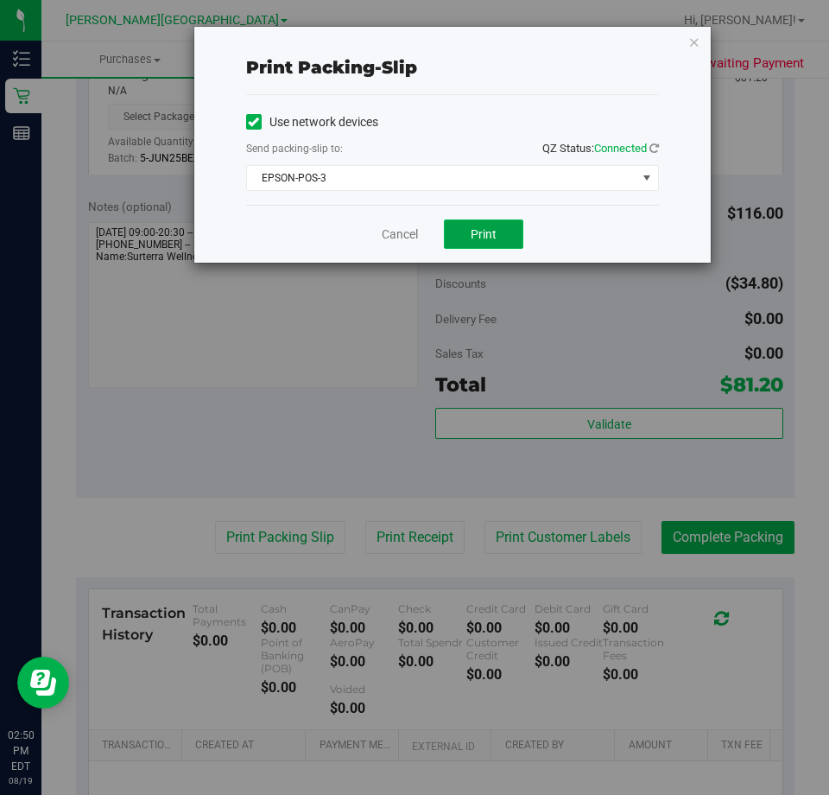
click at [479, 243] on button "Print" at bounding box center [483, 233] width 79 height 29
click at [410, 225] on link "Cancel" at bounding box center [400, 234] width 36 height 18
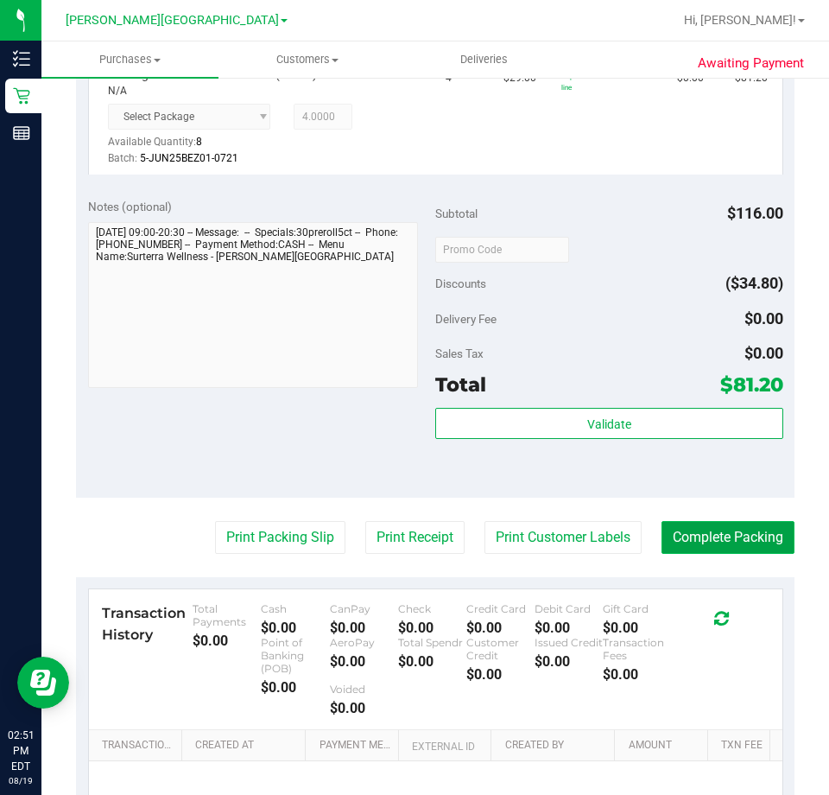
click at [707, 548] on button "Complete Packing" at bounding box center [728, 537] width 133 height 33
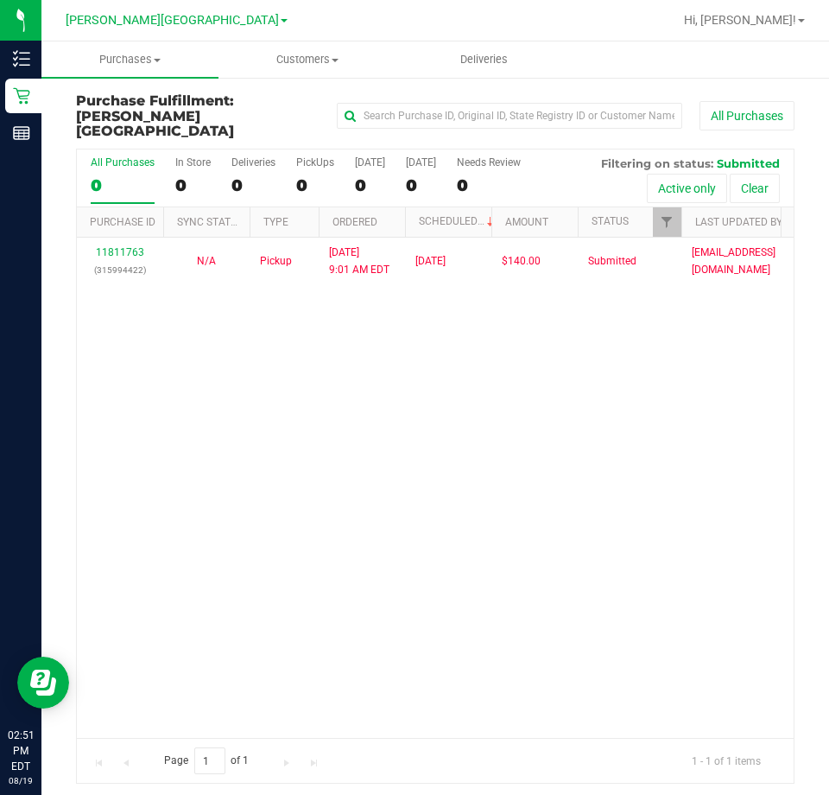
click at [706, 474] on div "11811763 (315994422) N/A Pickup [DATE] 9:01 AM EDT 8/19/2025 $140.00 Submitted …" at bounding box center [435, 488] width 717 height 501
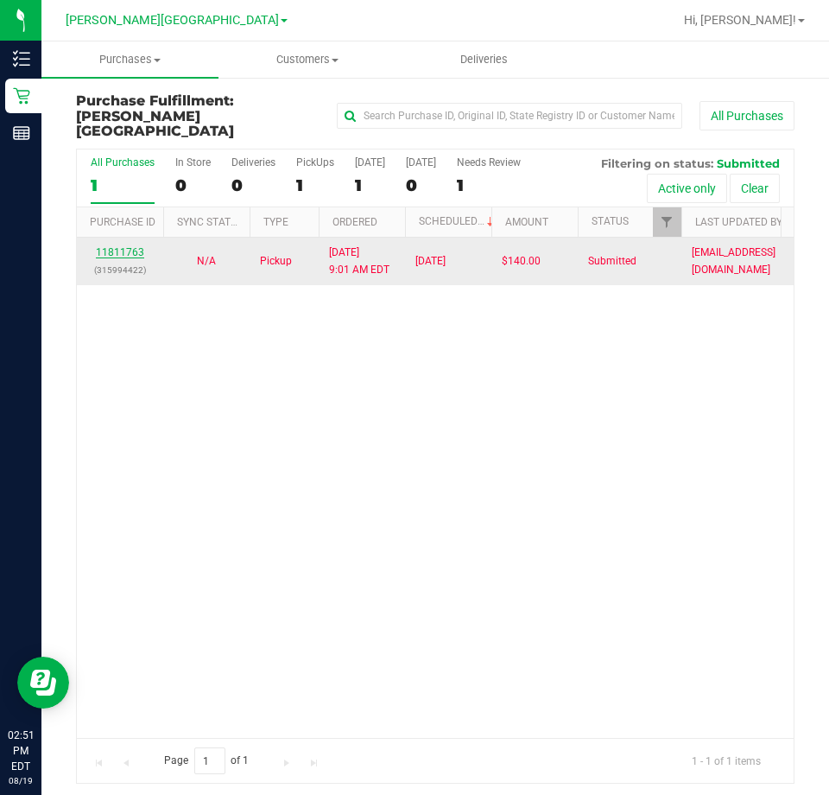
click at [133, 246] on link "11811763" at bounding box center [120, 252] width 48 height 12
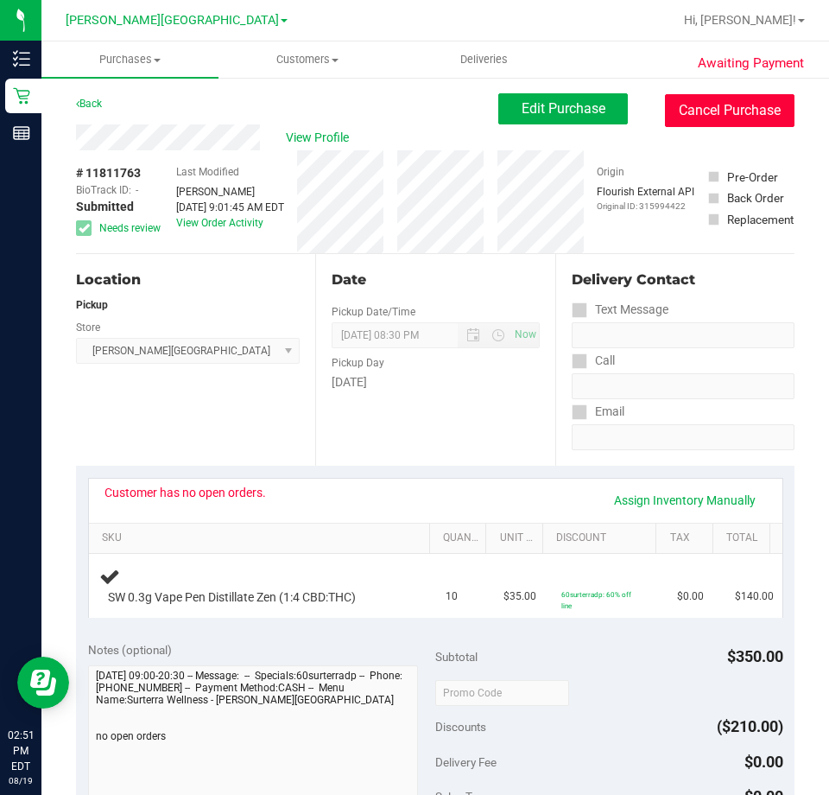
click at [755, 112] on button "Cancel Purchase" at bounding box center [730, 110] width 130 height 33
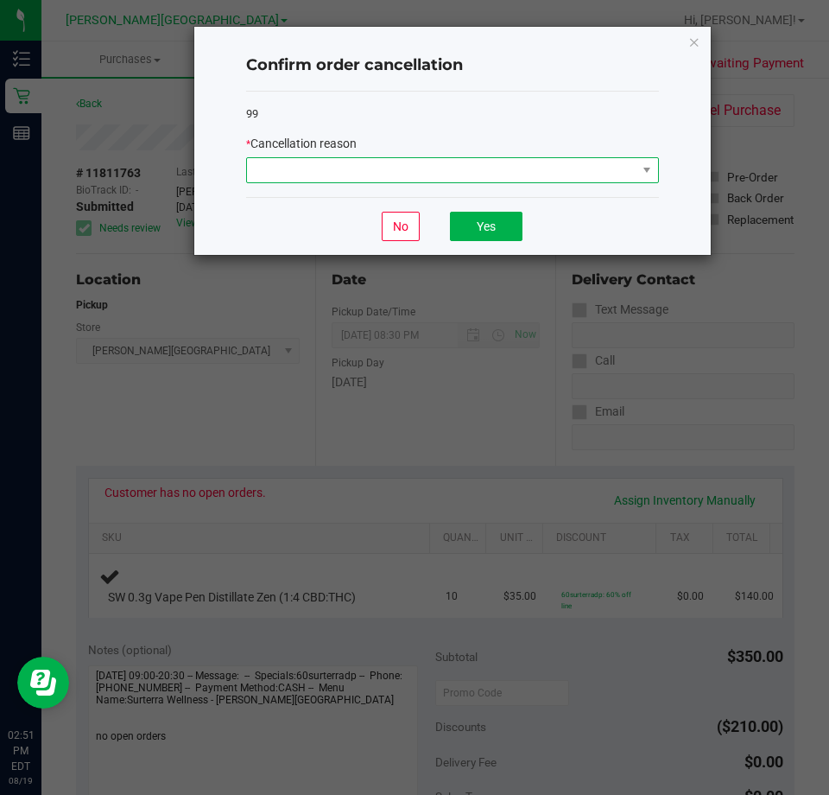
click at [435, 169] on span at bounding box center [442, 170] width 390 height 24
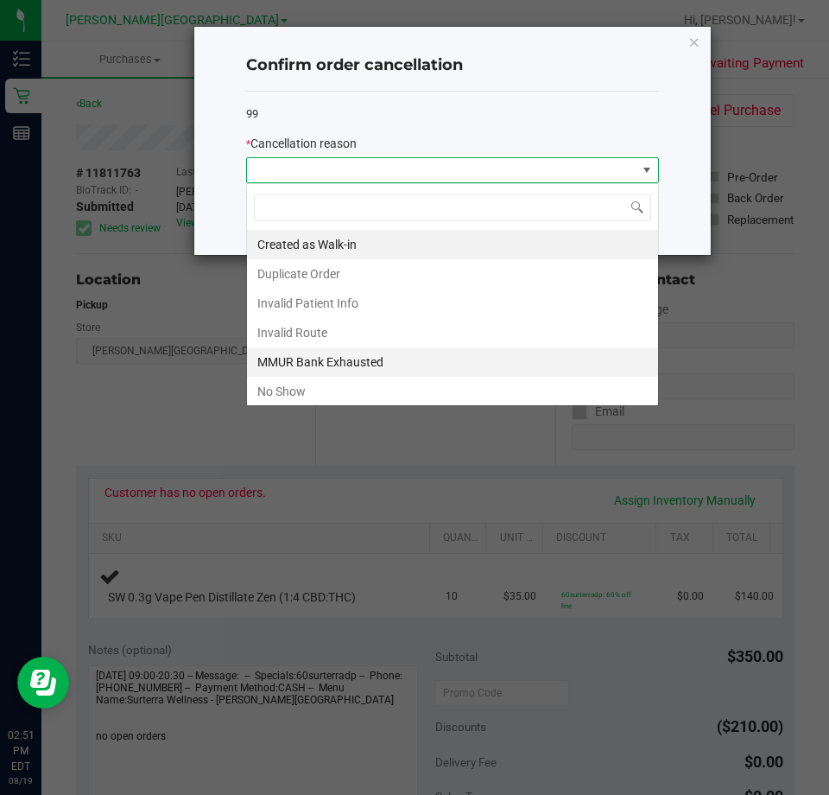
scroll to position [26, 413]
click at [350, 366] on li "MMUR Bank Exhausted" at bounding box center [452, 361] width 411 height 29
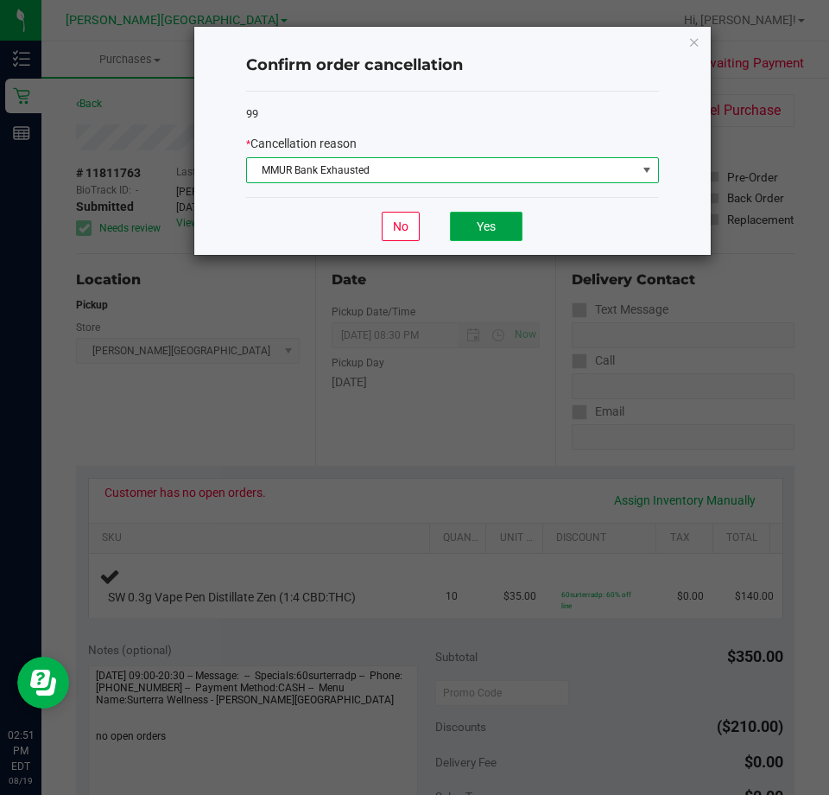
click at [498, 238] on button "Yes" at bounding box center [486, 226] width 73 height 29
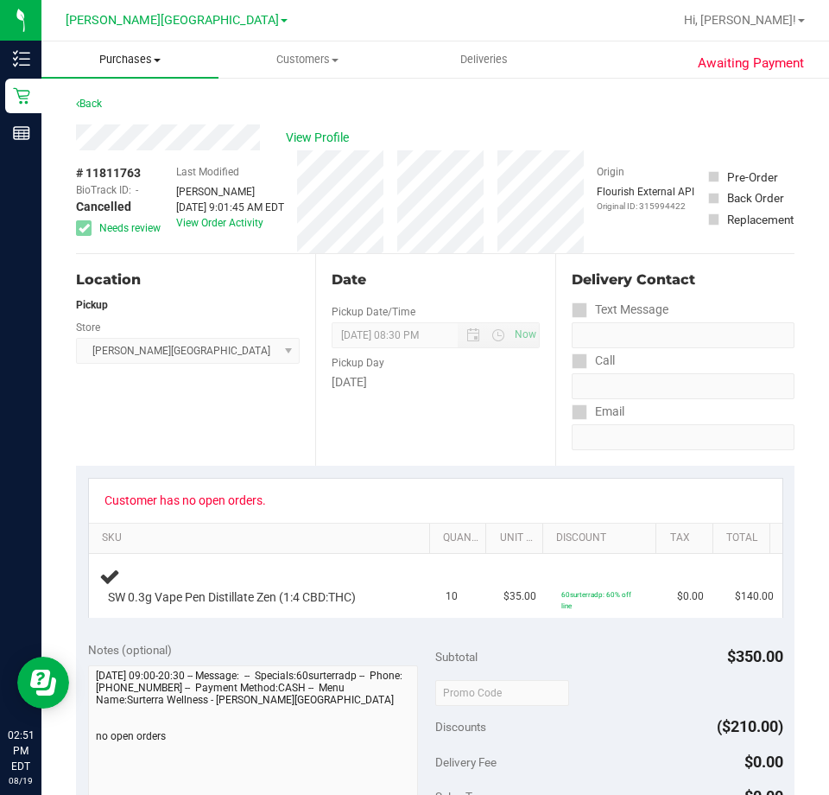
click at [116, 58] on span "Purchases" at bounding box center [129, 60] width 177 height 16
click at [106, 130] on span "Fulfillment" at bounding box center [94, 124] width 107 height 15
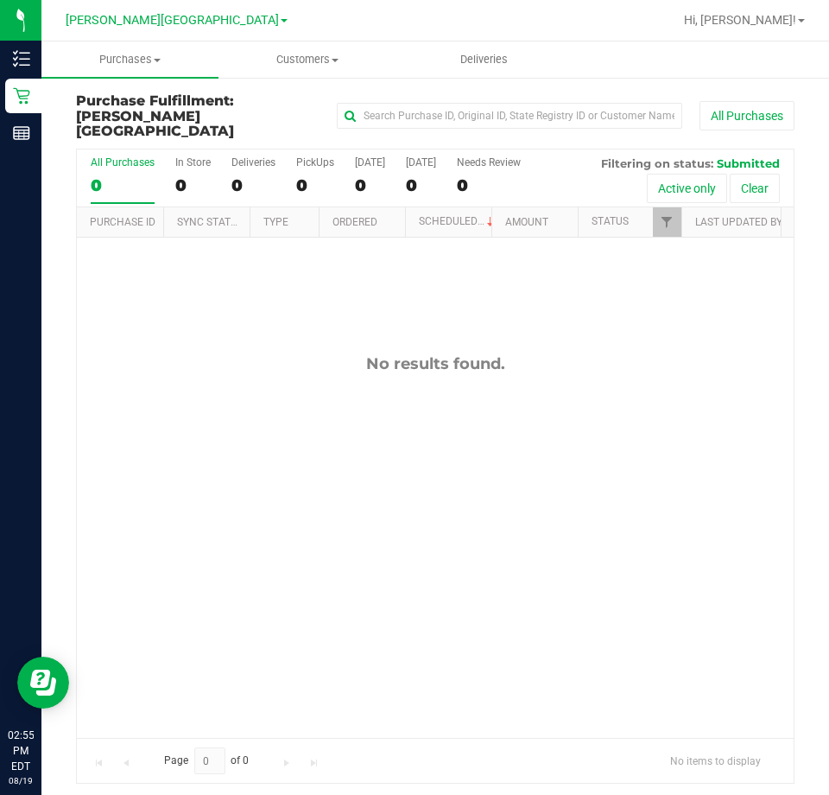
click at [441, 438] on div "No results found." at bounding box center [435, 547] width 717 height 618
click at [623, 551] on div "No results found." at bounding box center [435, 547] width 717 height 618
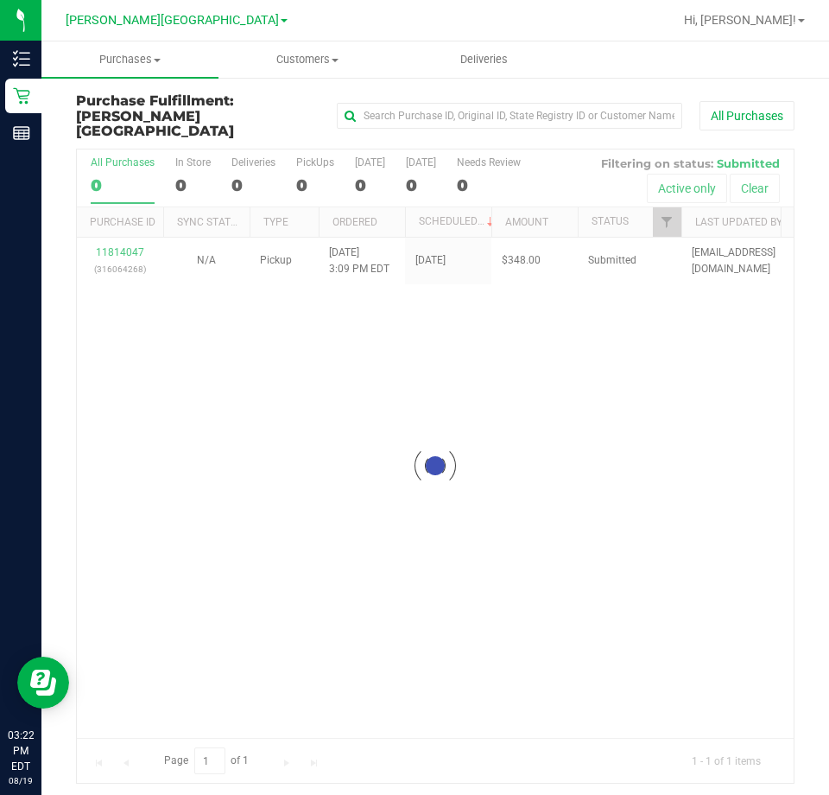
click at [590, 415] on div "Loading... 11814047 (316064268) N/A Pickup [DATE] 3:09 PM EDT 8/19/2025 $348.00…" at bounding box center [435, 488] width 717 height 501
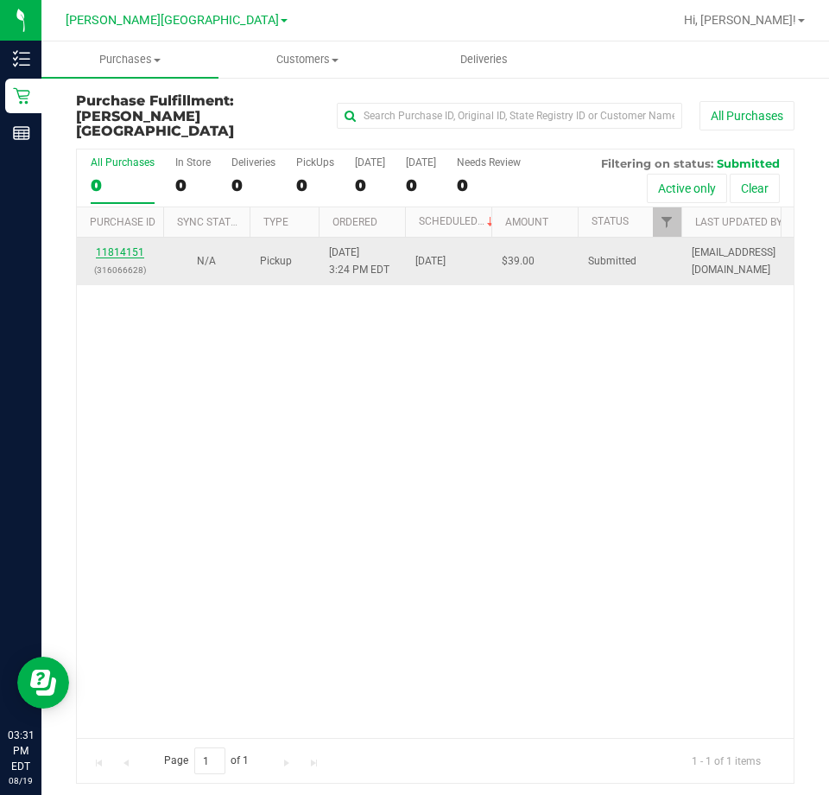
click at [109, 246] on link "11814151" at bounding box center [120, 252] width 48 height 12
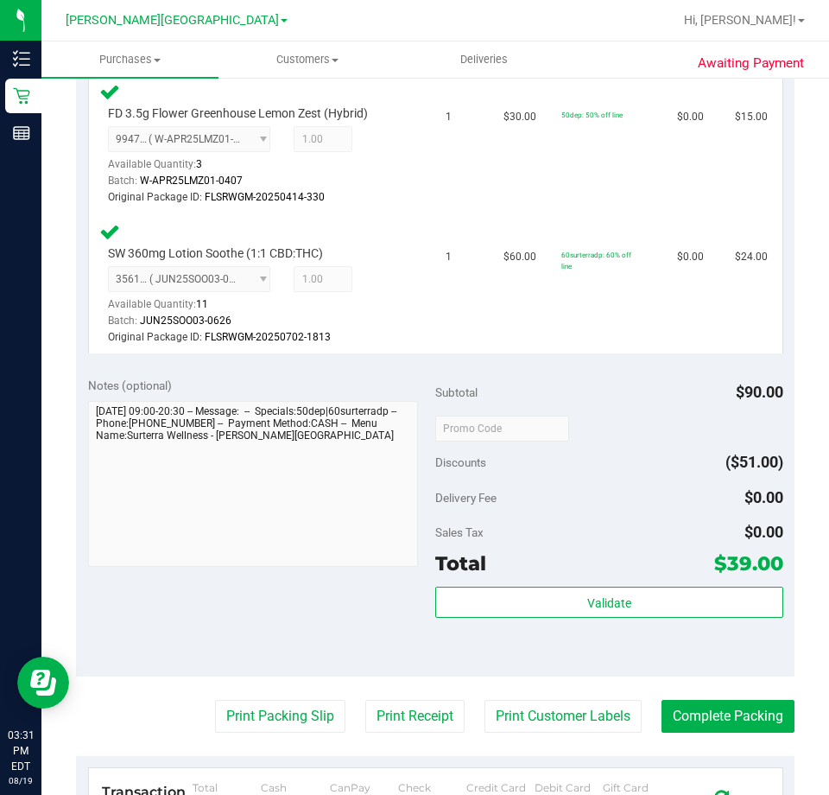
scroll to position [605, 0]
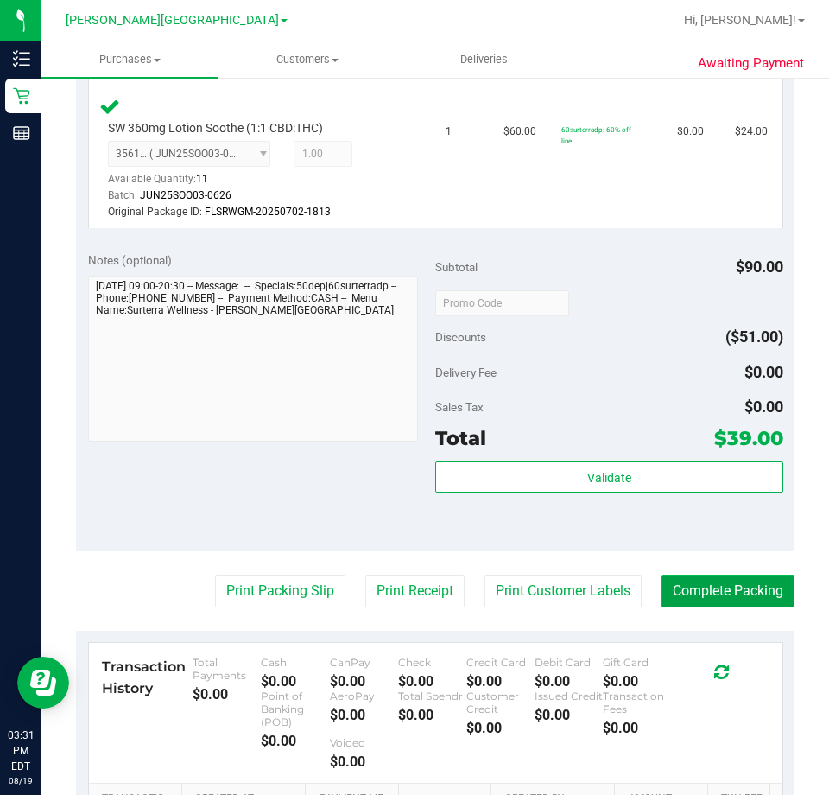
click at [668, 593] on button "Complete Packing" at bounding box center [728, 591] width 133 height 33
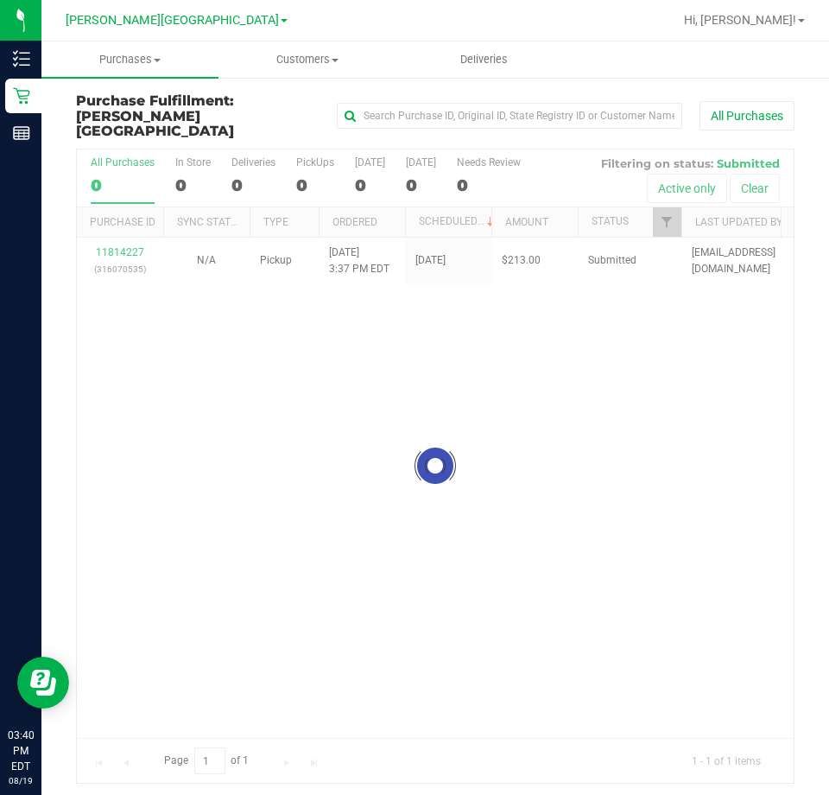
drag, startPoint x: 589, startPoint y: 513, endPoint x: 538, endPoint y: 543, distance: 58.8
click at [538, 543] on div "Loading... 11814227 (316070535) N/A Pickup [DATE] 3:37 PM EDT 8/19/2025 $213.00…" at bounding box center [435, 488] width 717 height 501
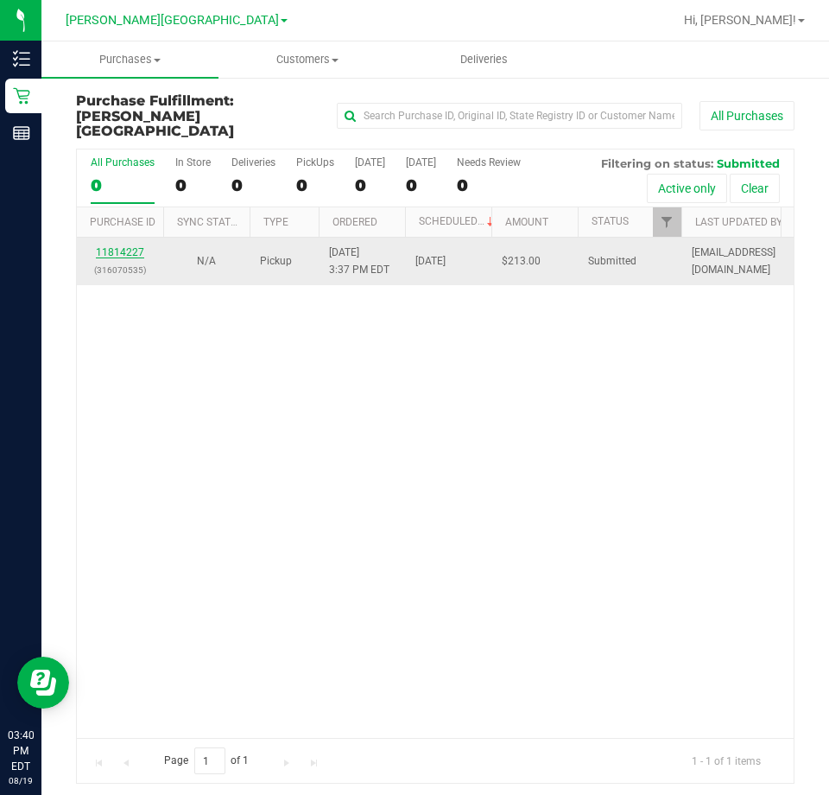
click at [130, 246] on link "11814227" at bounding box center [120, 252] width 48 height 12
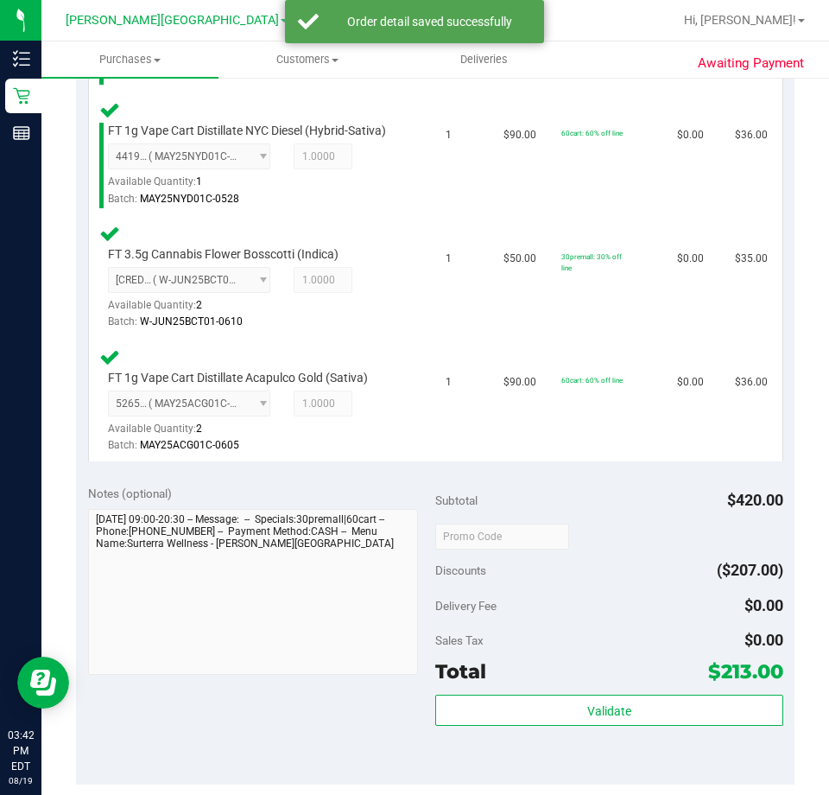
scroll to position [864, 0]
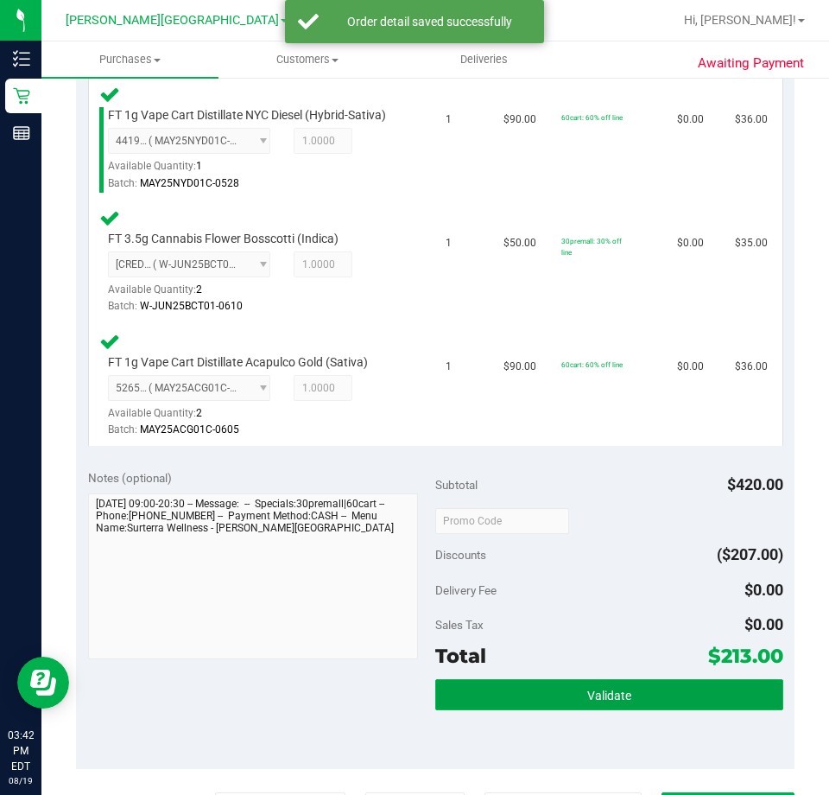
click at [638, 702] on button "Validate" at bounding box center [609, 694] width 348 height 31
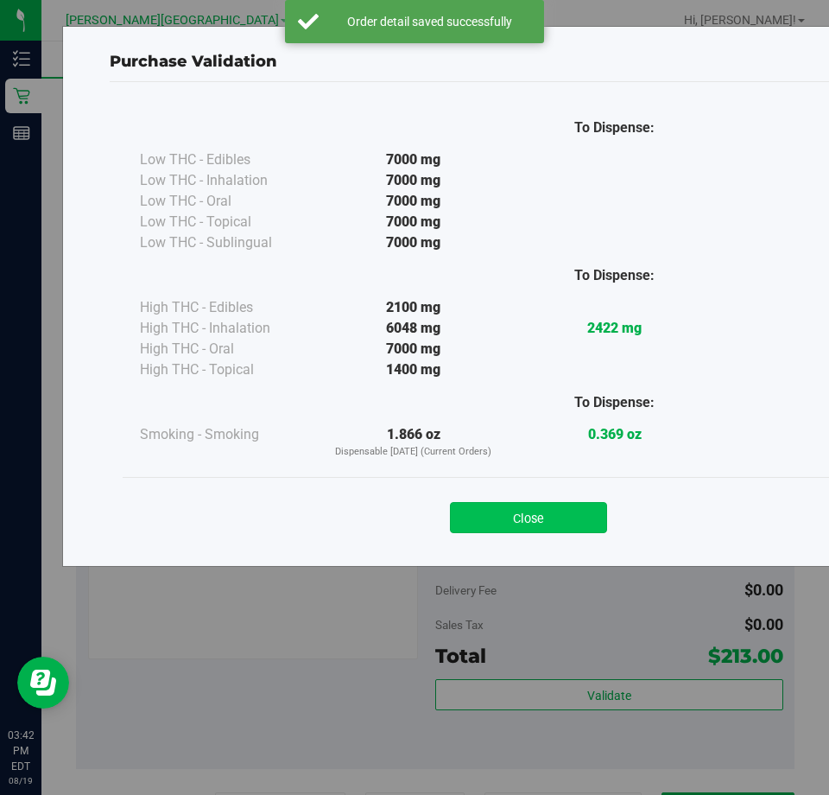
click at [532, 514] on button "Close" at bounding box center [528, 517] width 157 height 31
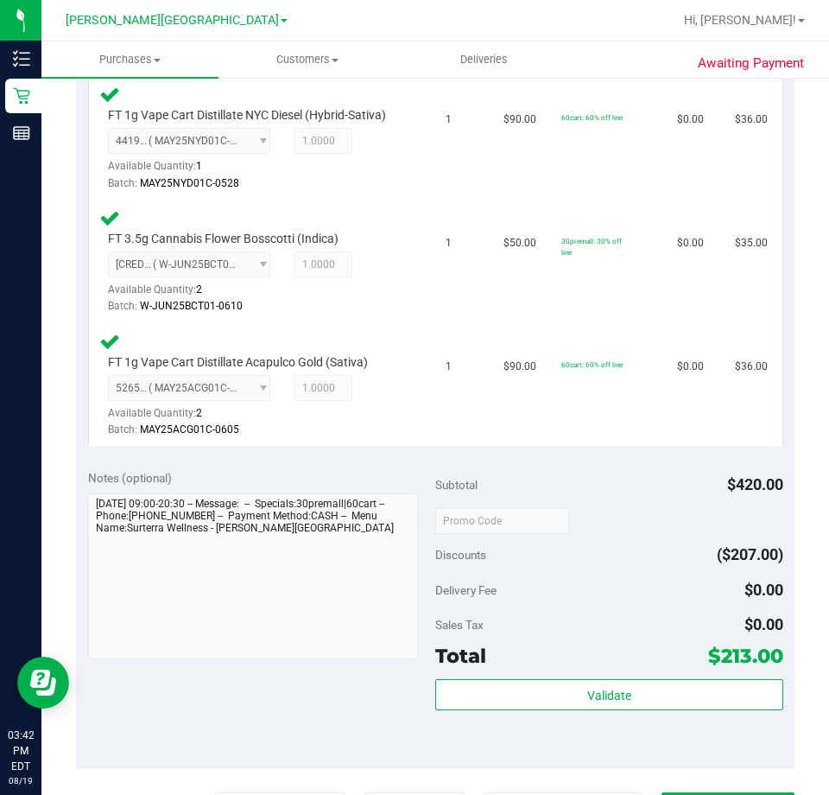
scroll to position [1037, 0]
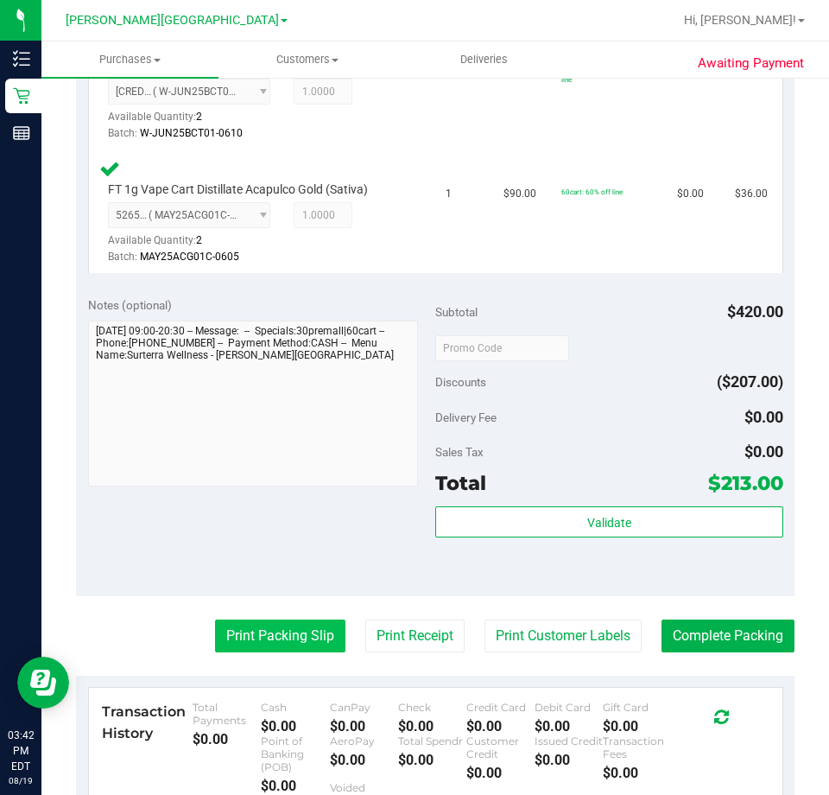
click at [289, 625] on button "Print Packing Slip" at bounding box center [280, 635] width 130 height 33
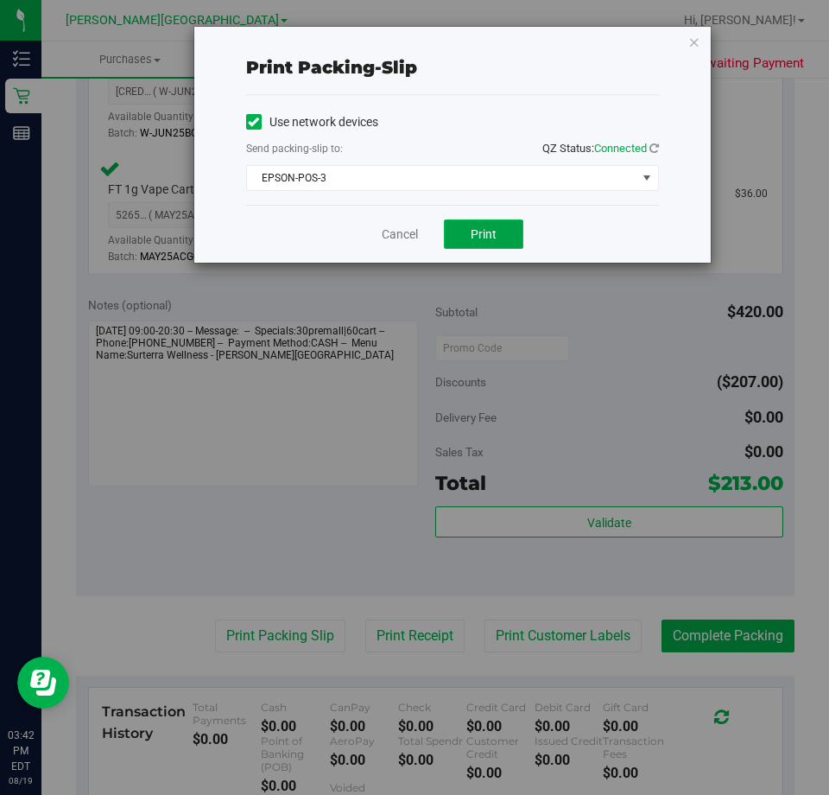
click at [491, 228] on span "Print" at bounding box center [484, 234] width 26 height 14
click at [411, 239] on link "Cancel" at bounding box center [400, 234] width 36 height 18
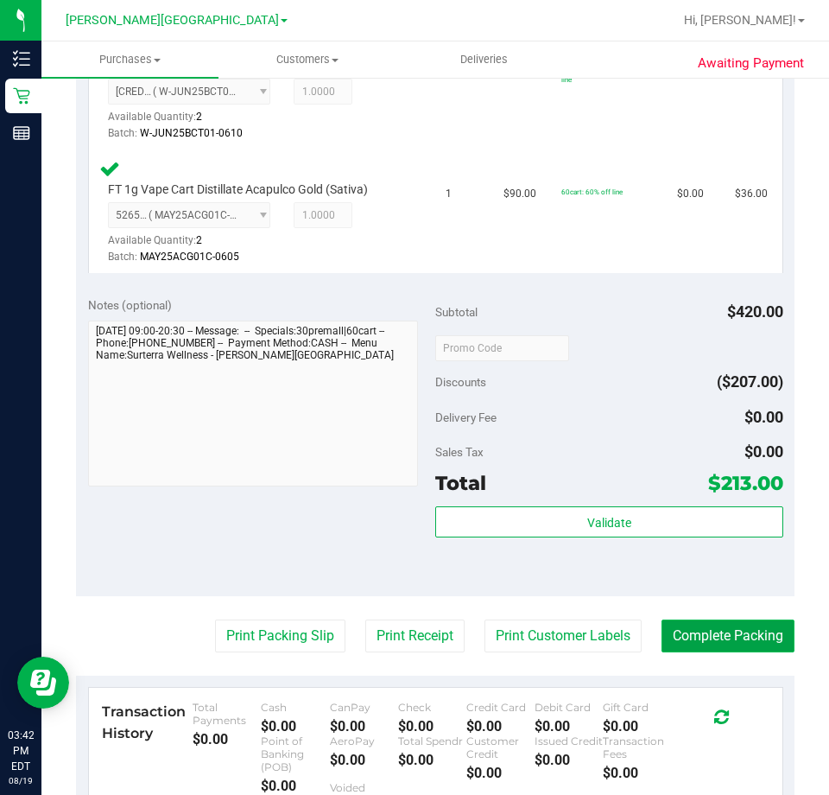
click at [695, 624] on button "Complete Packing" at bounding box center [728, 635] width 133 height 33
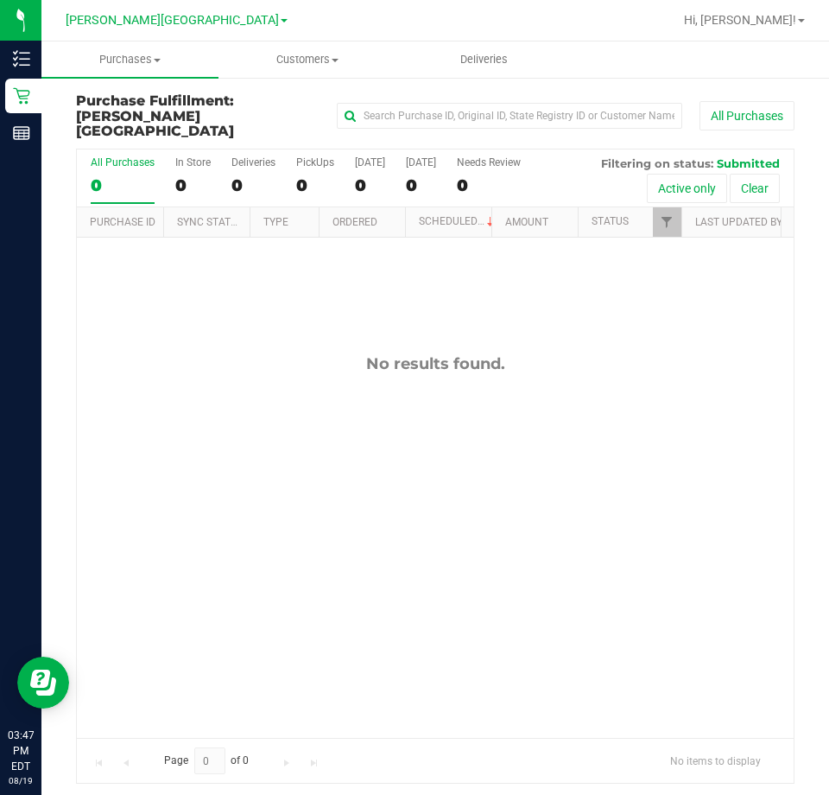
drag, startPoint x: 573, startPoint y: 524, endPoint x: 580, endPoint y: 493, distance: 31.9
click at [578, 511] on div "No results found." at bounding box center [435, 547] width 717 height 618
click at [347, 738] on div "Page 0 of 0 No items to display" at bounding box center [435, 760] width 717 height 45
click at [465, 465] on div "No results found." at bounding box center [435, 547] width 717 height 618
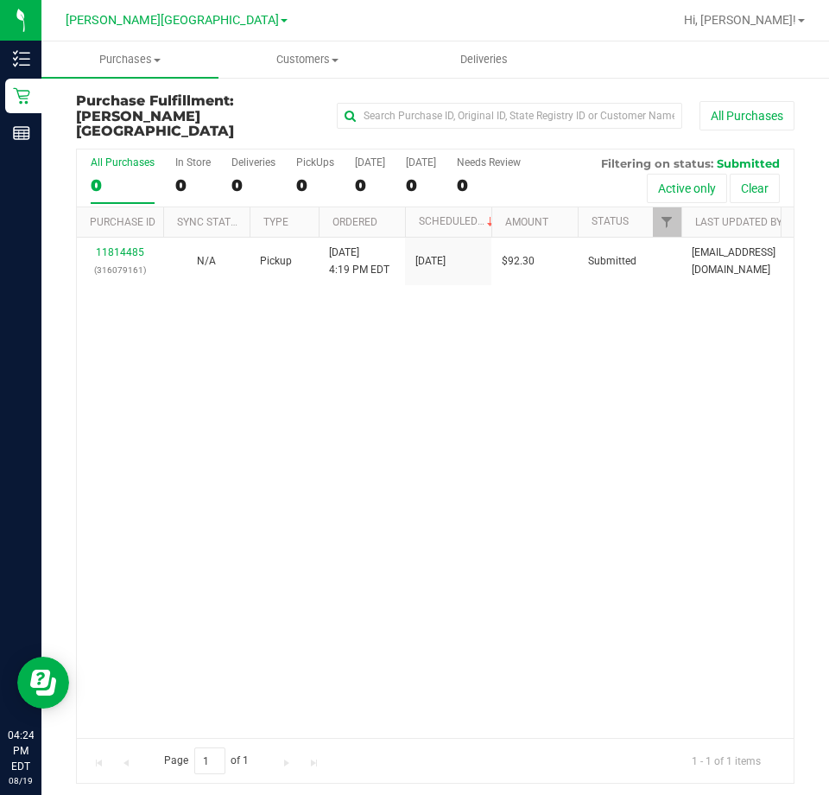
drag, startPoint x: 542, startPoint y: 443, endPoint x: 444, endPoint y: 372, distance: 121.1
click at [542, 443] on div "11814485 (316079161) N/A Pickup [DATE] 4:19 PM EDT 8/19/2025 $92.30 Submitted […" at bounding box center [435, 488] width 717 height 501
click at [569, 440] on div "11814485 (316079161) N/A Pickup [DATE] 4:19 PM EDT 8/19/2025 $92.30 Submitted […" at bounding box center [435, 488] width 717 height 501
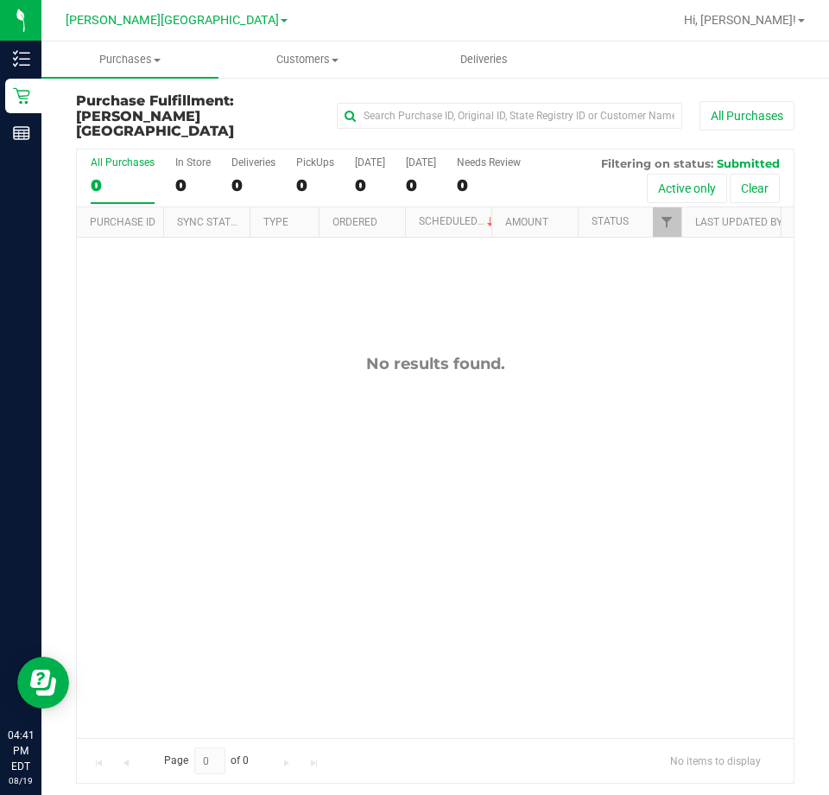
click at [625, 402] on div "No results found." at bounding box center [435, 547] width 717 height 618
drag, startPoint x: 717, startPoint y: 321, endPoint x: 824, endPoint y: 236, distance: 137.1
click at [719, 322] on div "No results found." at bounding box center [435, 547] width 717 height 618
click at [619, 454] on div "No results found." at bounding box center [435, 547] width 717 height 618
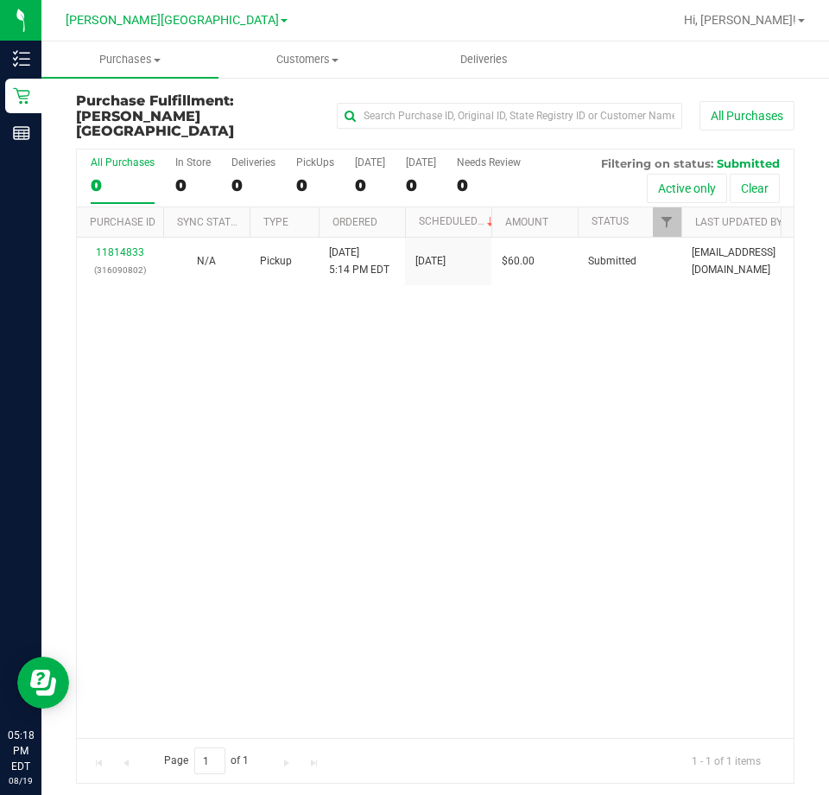
click at [443, 320] on div "11814833 (316090802) N/A Pickup [DATE] 5:14 PM EDT 8/19/2025 $60.00 Submitted […" at bounding box center [435, 488] width 717 height 501
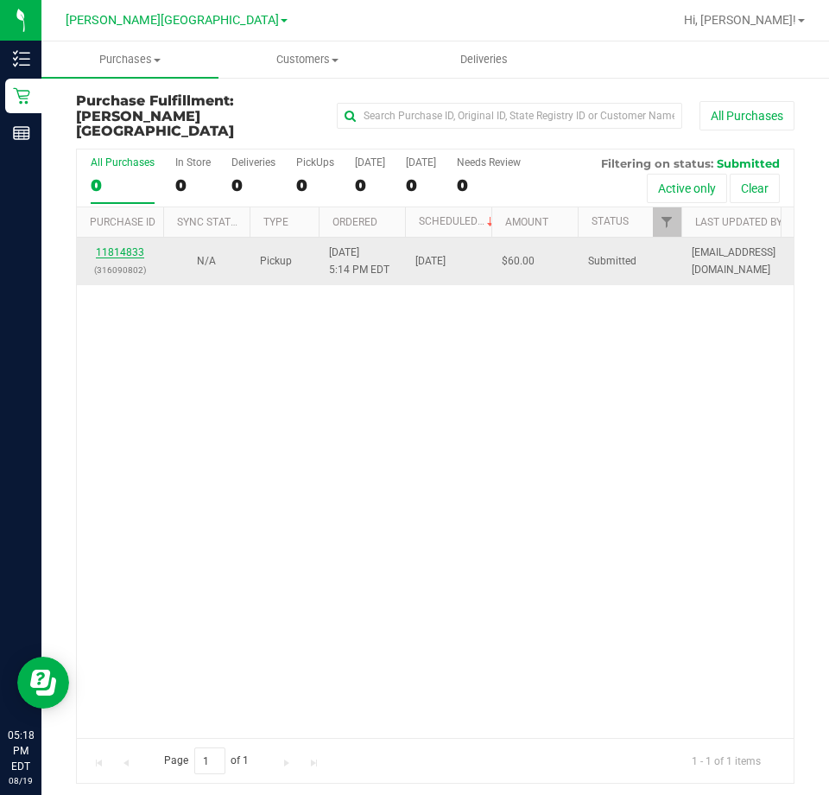
click at [125, 246] on link "11814833" at bounding box center [120, 252] width 48 height 12
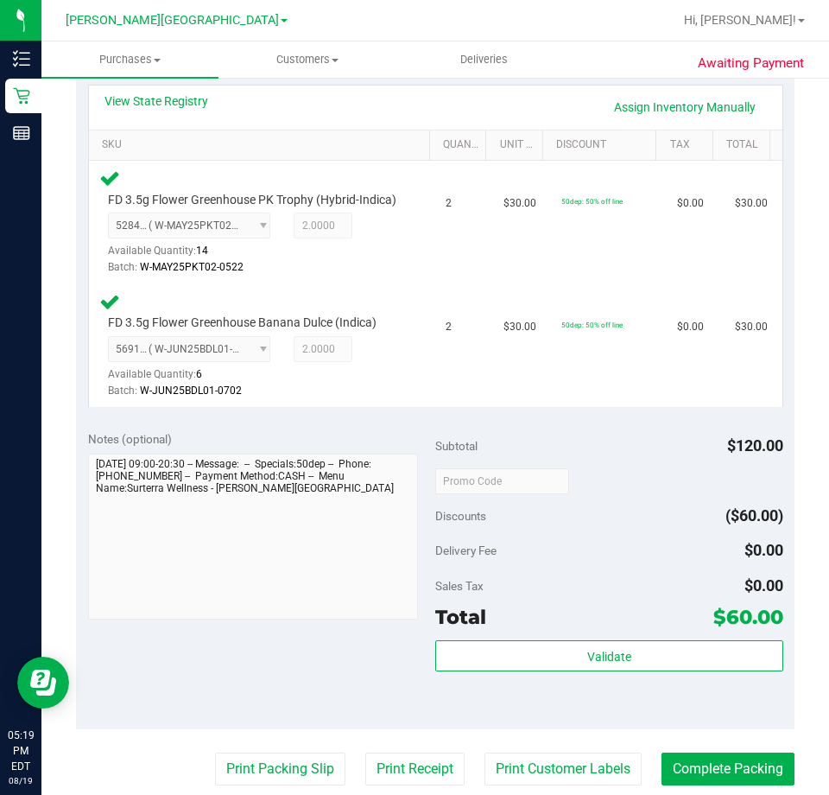
scroll to position [432, 0]
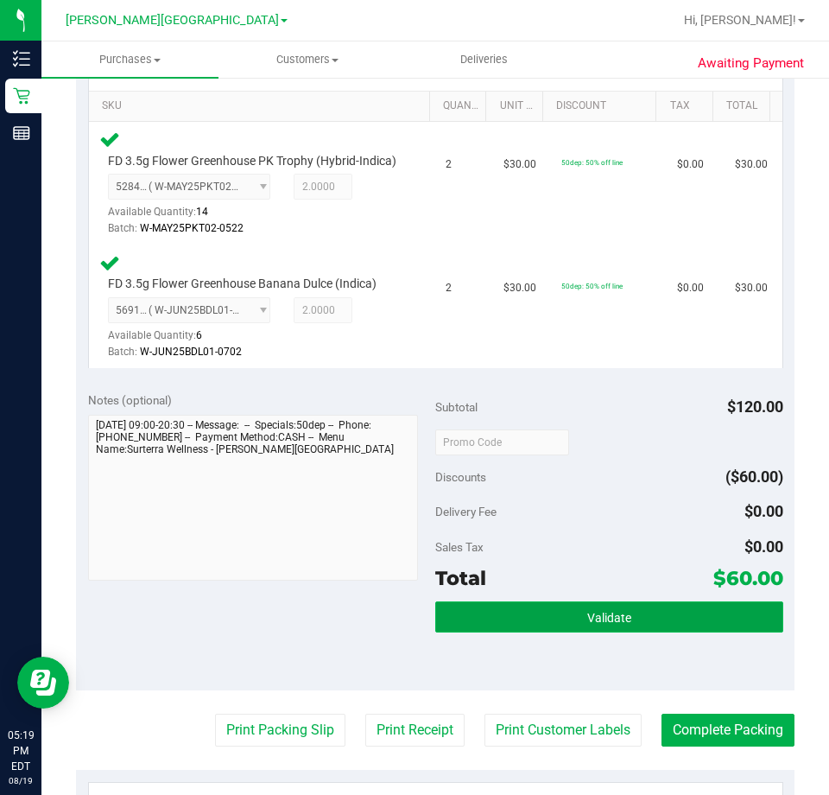
click at [546, 632] on button "Validate" at bounding box center [609, 616] width 348 height 31
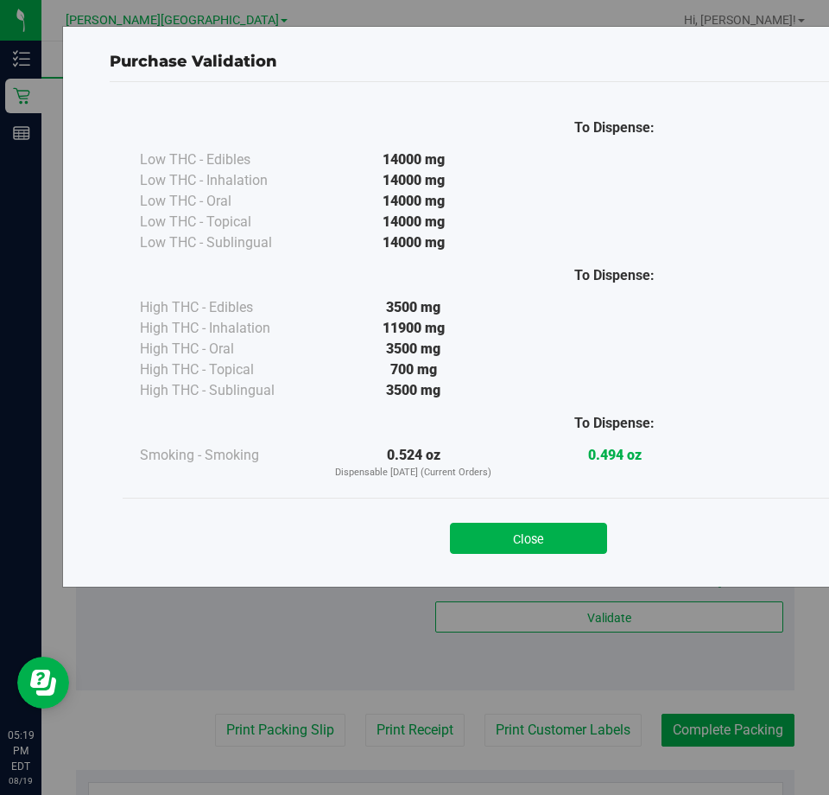
click at [524, 543] on button "Close" at bounding box center [528, 538] width 157 height 31
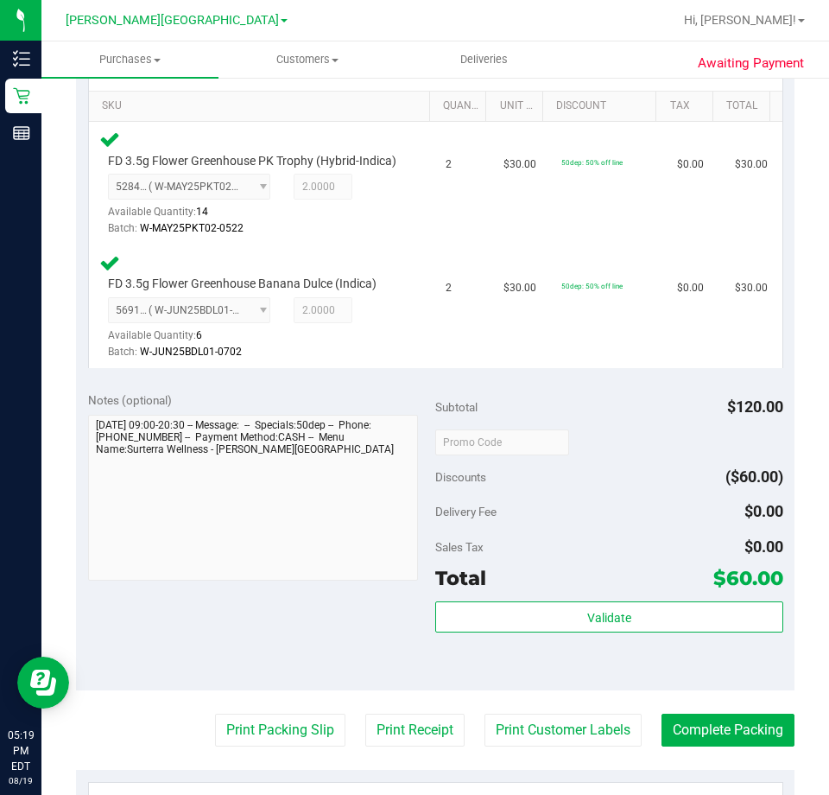
click at [234, 765] on purchase-details "Back Edit Purchase Cancel Purchase View Profile # 11814833 BioTrack ID: - Submi…" at bounding box center [435, 400] width 719 height 1478
click at [239, 746] on button "Print Packing Slip" at bounding box center [280, 730] width 130 height 33
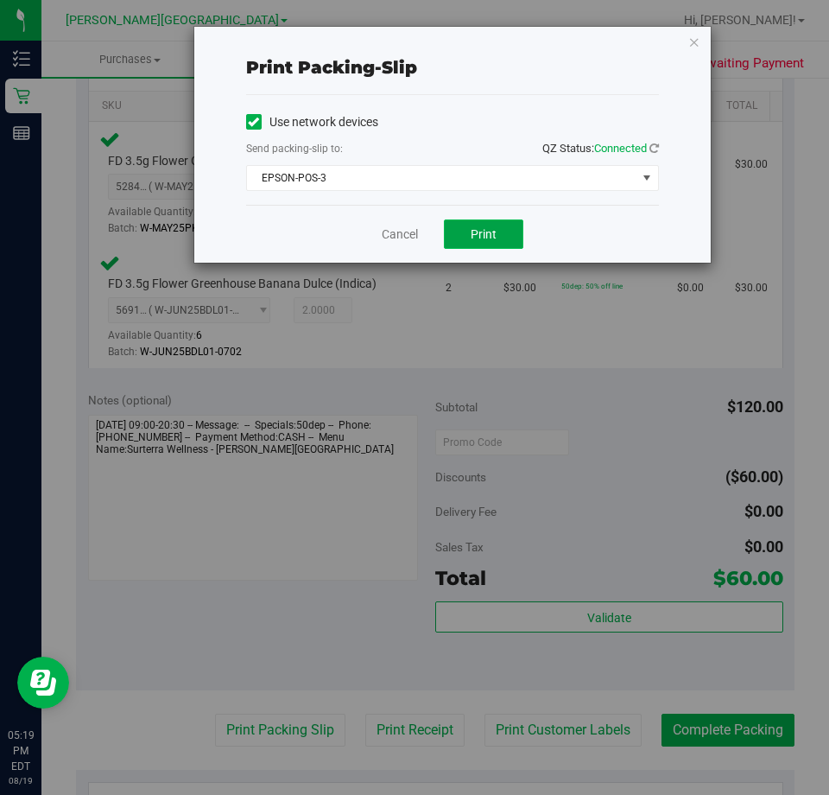
click at [490, 227] on span "Print" at bounding box center [484, 234] width 26 height 14
click at [380, 236] on div "Cancel Print" at bounding box center [452, 234] width 413 height 58
click at [384, 236] on link "Cancel" at bounding box center [400, 234] width 36 height 18
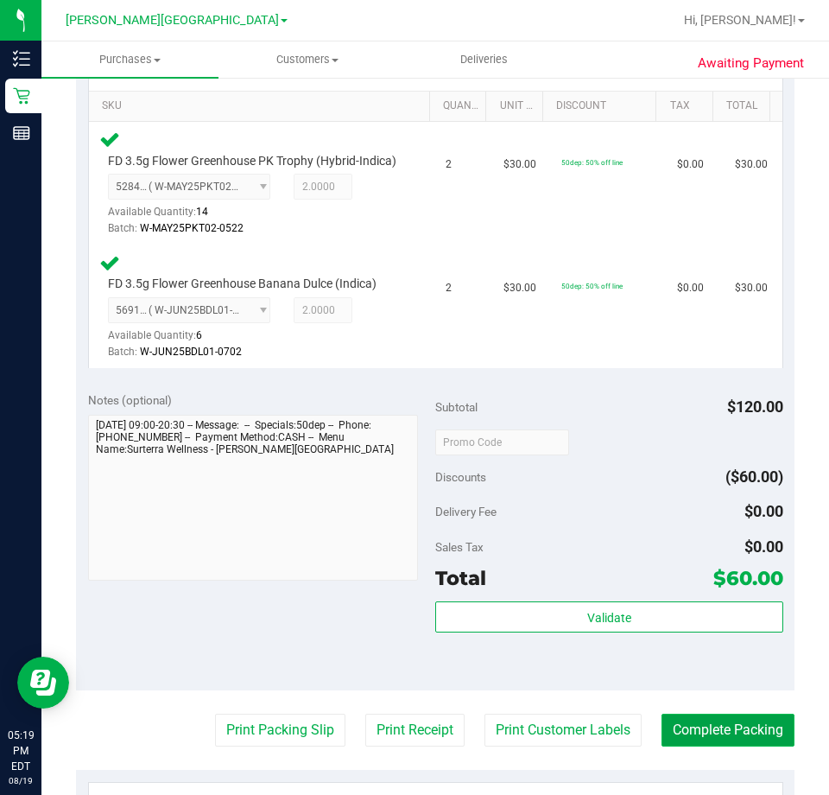
click at [776, 744] on button "Complete Packing" at bounding box center [728, 730] width 133 height 33
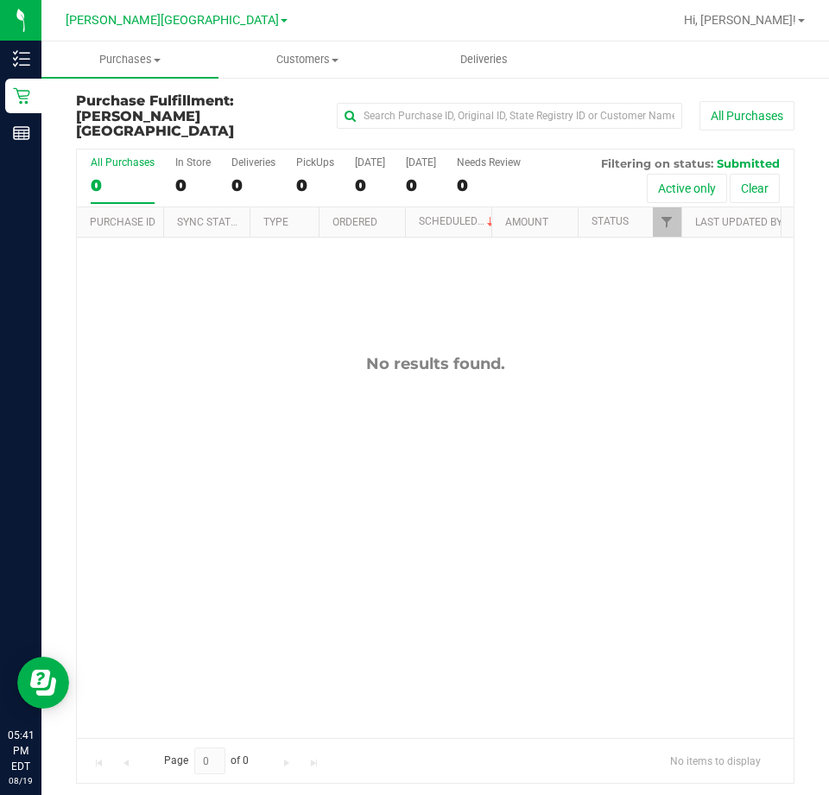
drag, startPoint x: 527, startPoint y: 341, endPoint x: 339, endPoint y: 343, distance: 188.4
click at [340, 354] on div "No results found." at bounding box center [435, 363] width 717 height 19
click at [355, 354] on div "No results found." at bounding box center [435, 363] width 717 height 19
drag, startPoint x: 571, startPoint y: 346, endPoint x: 634, endPoint y: 346, distance: 63.1
click at [634, 354] on div "No results found." at bounding box center [435, 363] width 717 height 19
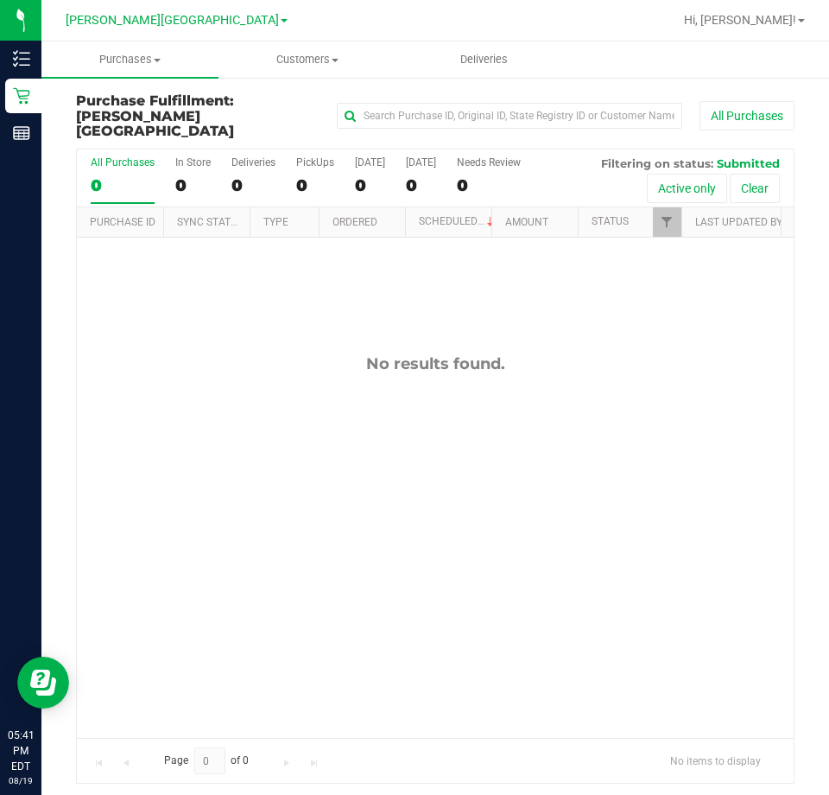
click at [635, 354] on div "No results found." at bounding box center [435, 363] width 717 height 19
click at [728, 379] on div "No results found." at bounding box center [435, 547] width 717 height 618
drag, startPoint x: 494, startPoint y: 347, endPoint x: 336, endPoint y: 346, distance: 158.1
click at [336, 354] on div "No results found." at bounding box center [435, 363] width 717 height 19
click at [370, 354] on div "No results found." at bounding box center [435, 363] width 717 height 19
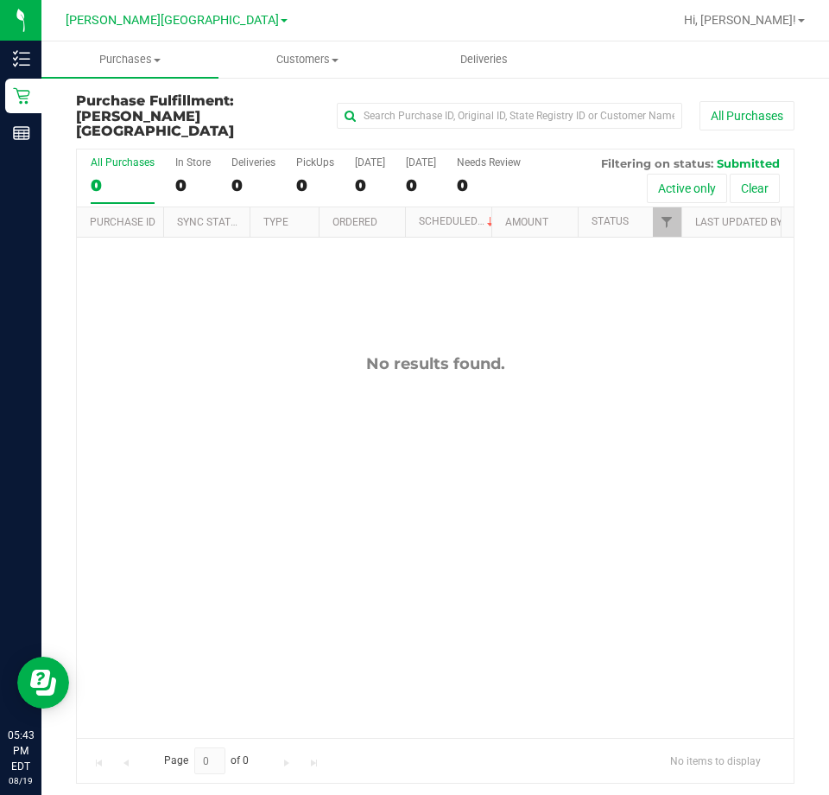
drag, startPoint x: 371, startPoint y: 346, endPoint x: 548, endPoint y: 346, distance: 177.1
click at [548, 354] on div "No results found." at bounding box center [435, 363] width 717 height 19
click at [549, 354] on div "No results found." at bounding box center [435, 363] width 717 height 19
click at [402, 354] on div "No results found." at bounding box center [435, 363] width 717 height 19
click at [377, 472] on div "No results found." at bounding box center [435, 547] width 717 height 618
